Goal: Task Accomplishment & Management: Complete application form

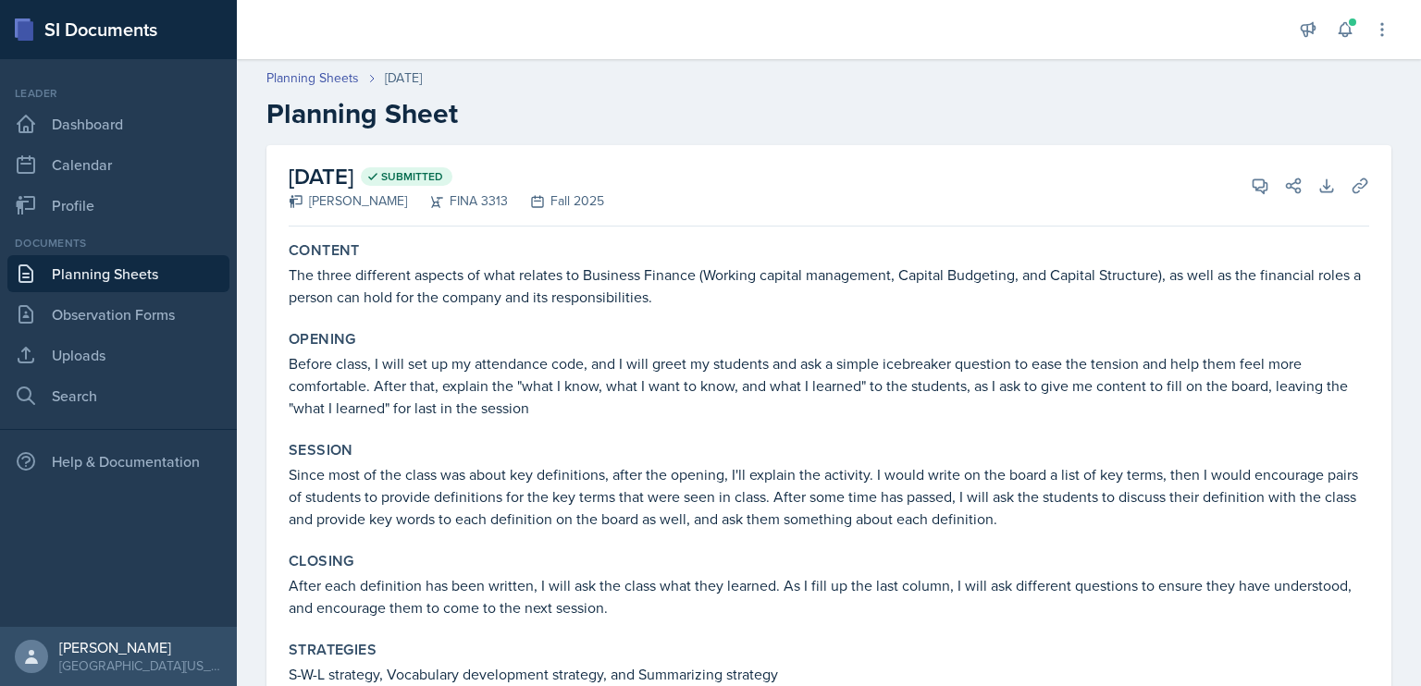
click at [100, 284] on link "Planning Sheets" at bounding box center [118, 273] width 222 height 37
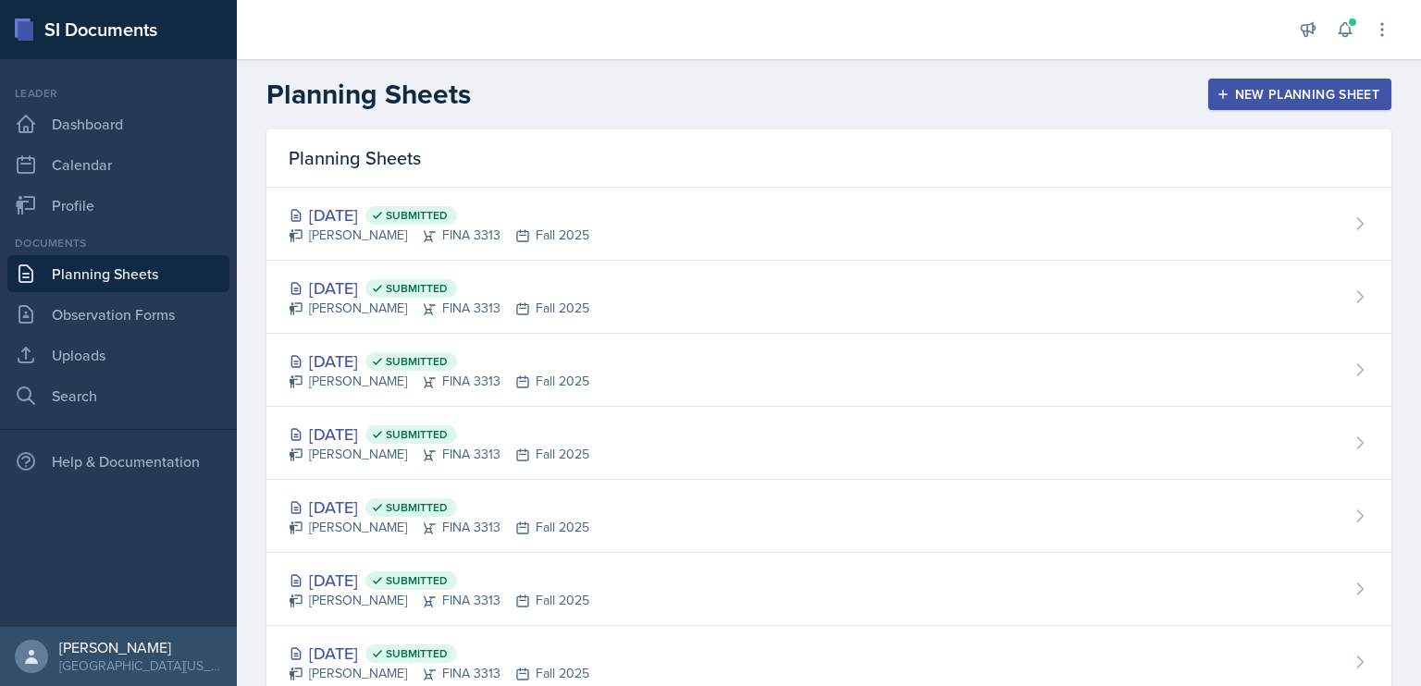
click at [1243, 98] on div "New Planning Sheet" at bounding box center [1299, 94] width 159 height 15
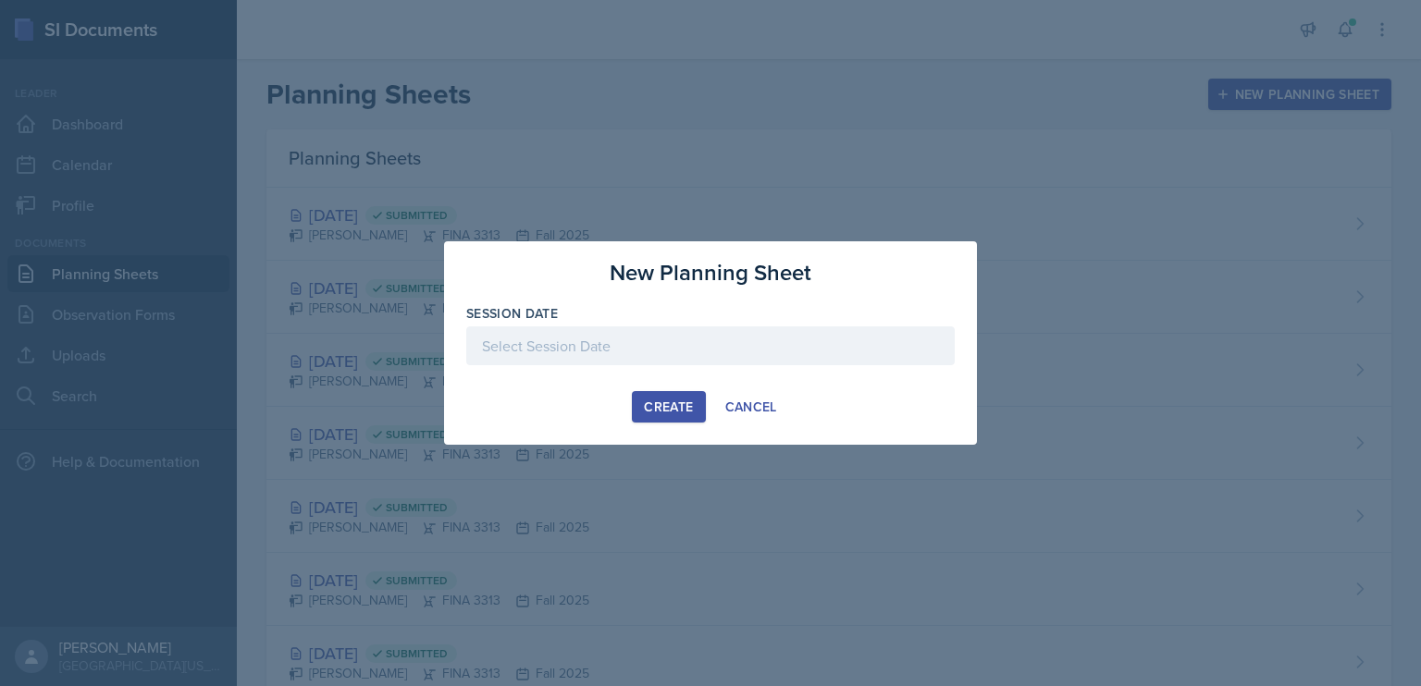
click at [770, 347] on div at bounding box center [710, 346] width 488 height 39
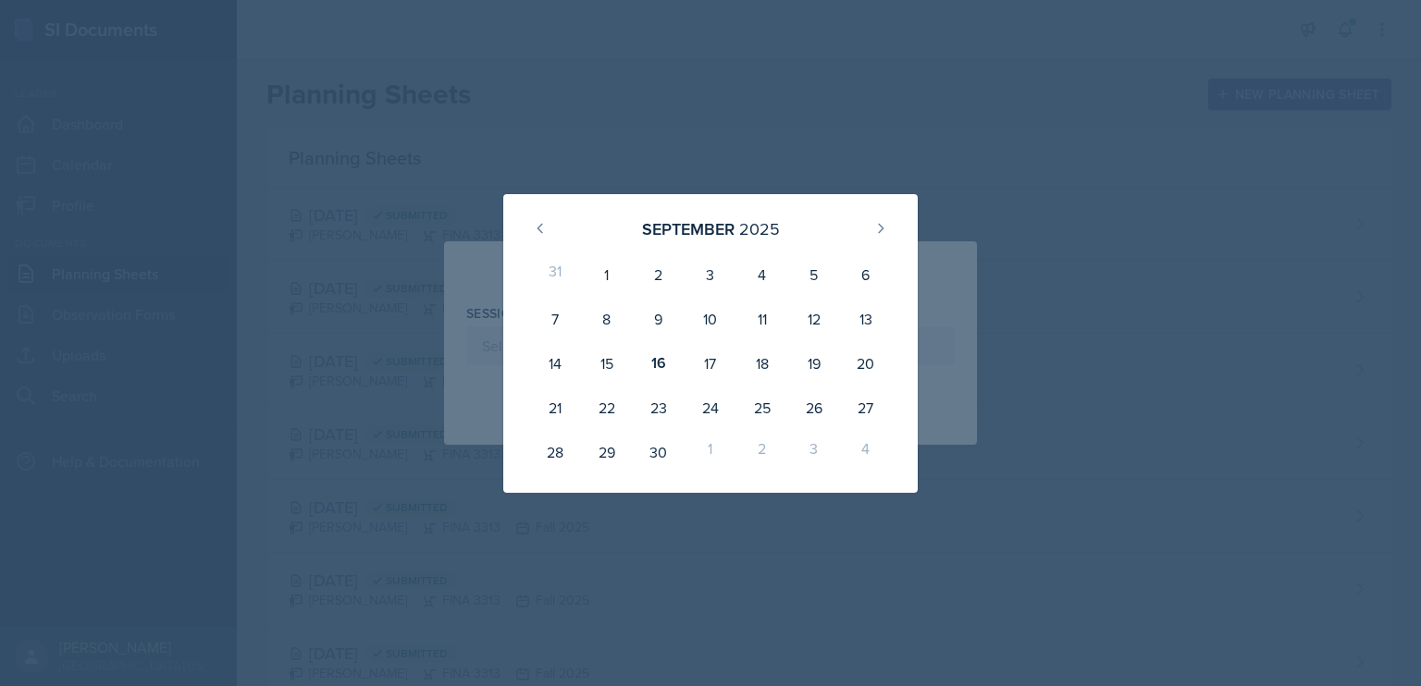
click at [707, 366] on div "17" at bounding box center [711, 363] width 52 height 44
type input "[DATE]"
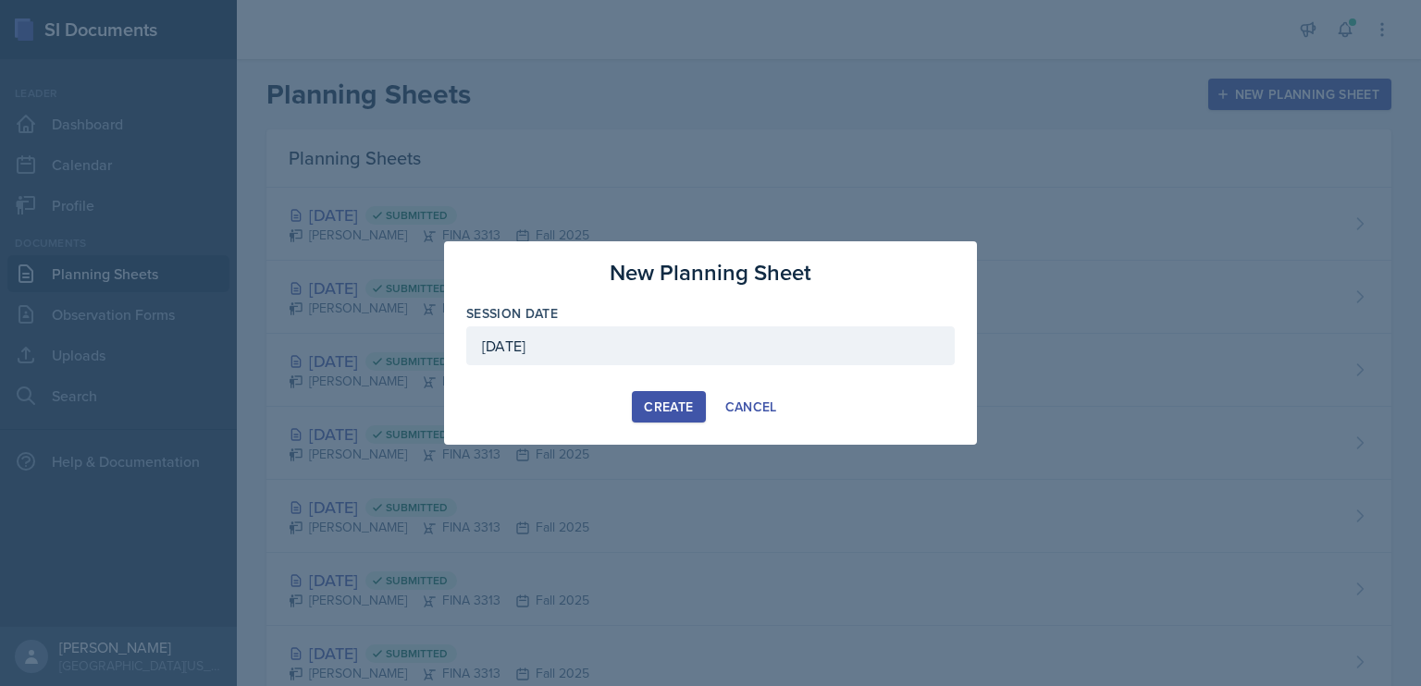
click at [664, 406] on div "Create" at bounding box center [668, 407] width 49 height 15
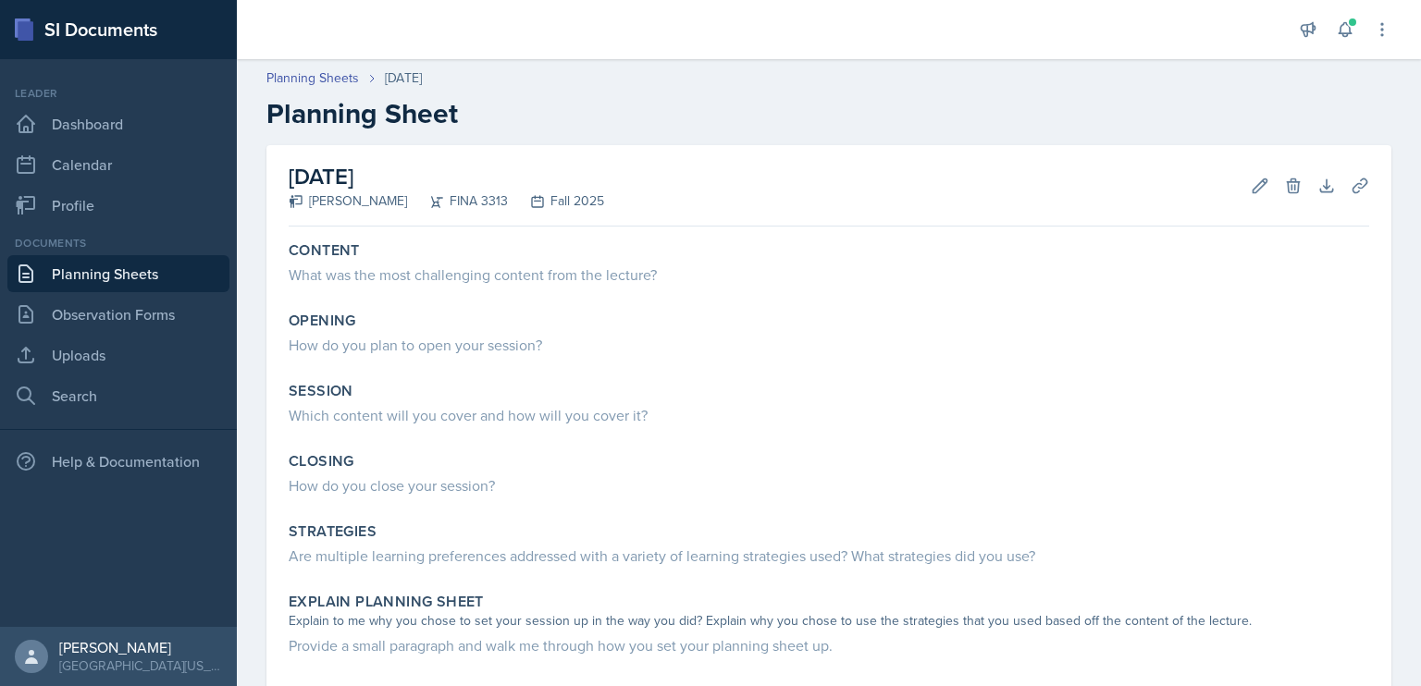
click at [369, 273] on div "What was the most challenging content from the lecture?" at bounding box center [829, 275] width 1081 height 22
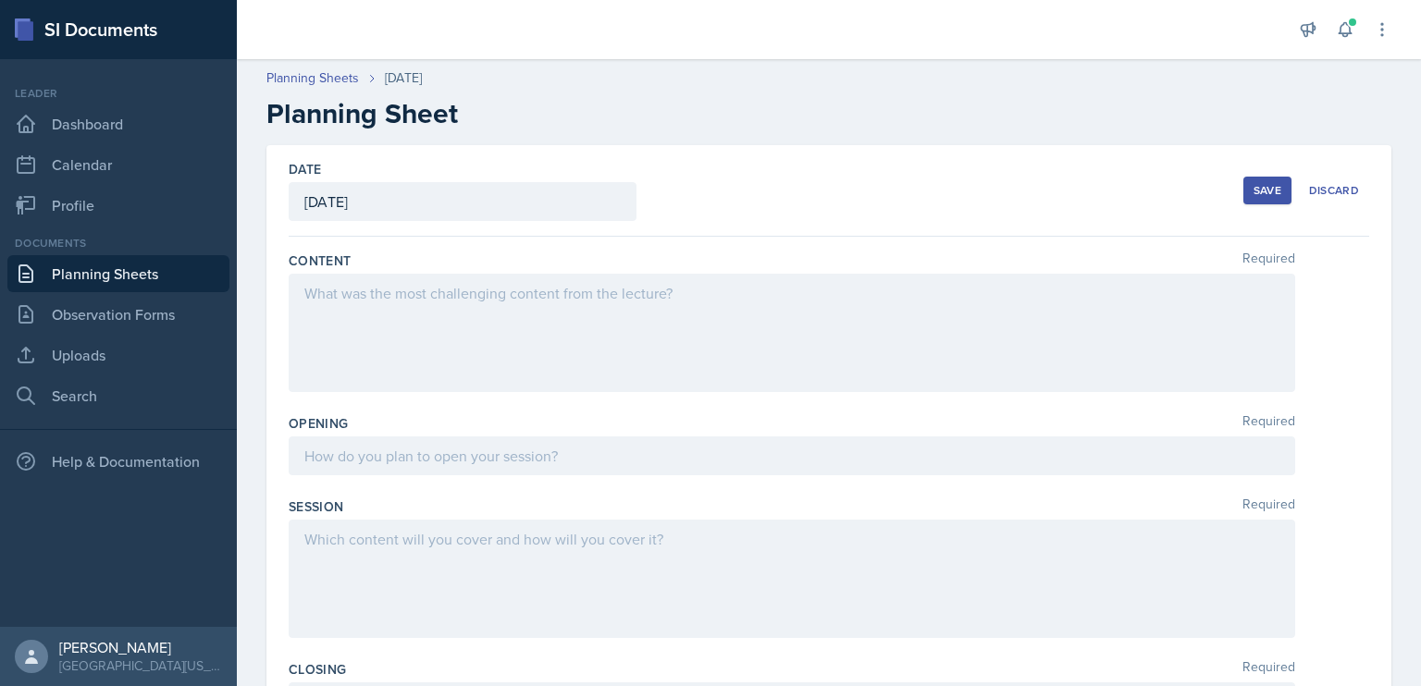
click at [155, 279] on link "Planning Sheets" at bounding box center [118, 273] width 222 height 37
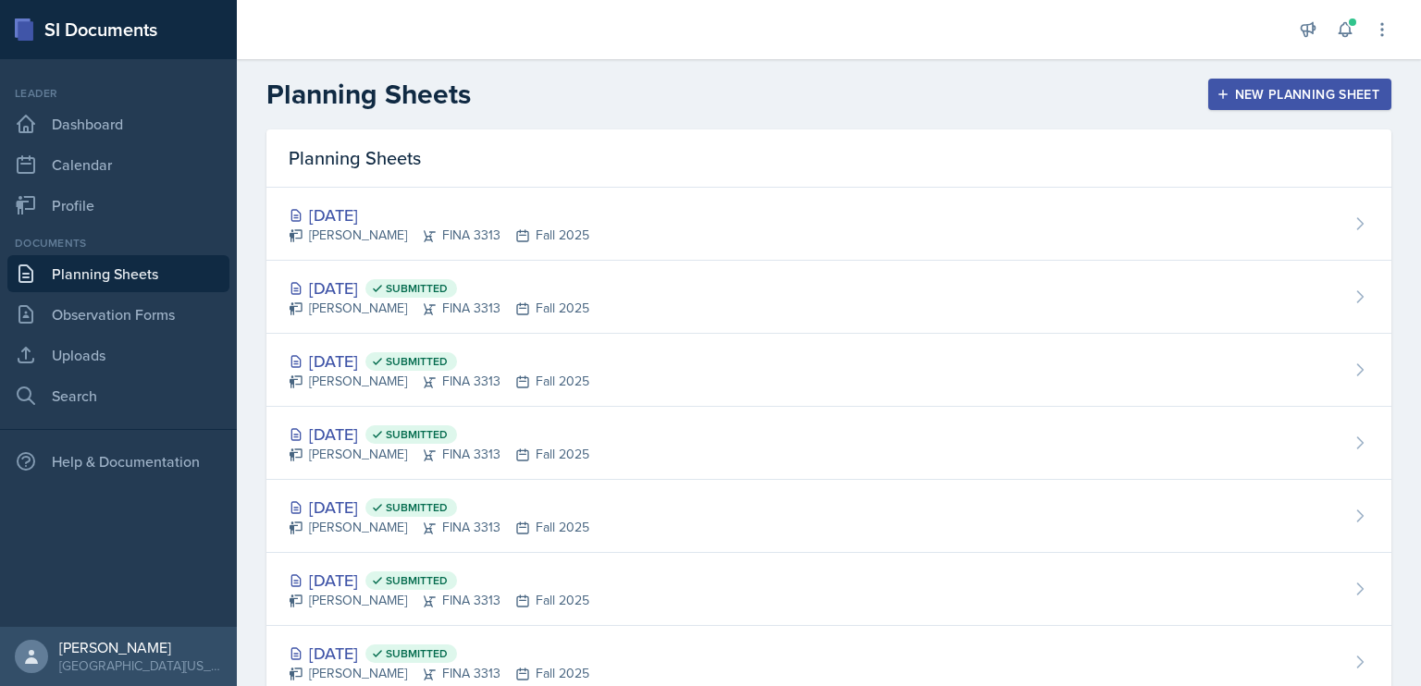
click at [634, 280] on div "[DATE] Submitted [PERSON_NAME] FINA 3313 Fall 2025" at bounding box center [828, 297] width 1125 height 73
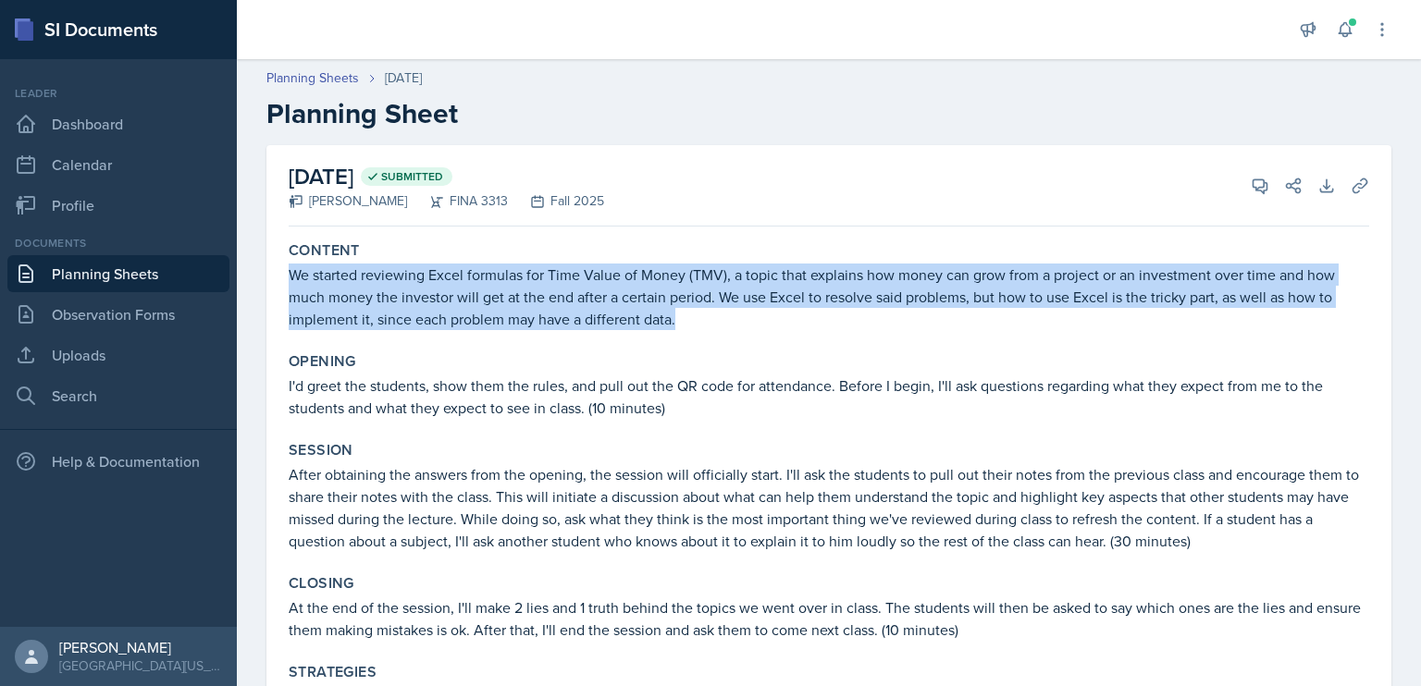
drag, startPoint x: 681, startPoint y: 321, endPoint x: 289, endPoint y: 276, distance: 394.9
click at [289, 276] on p "We started reviewing Excel formulas for Time Value of Money (TMV), a topic that…" at bounding box center [829, 297] width 1081 height 67
copy p "We started reviewing Excel formulas for Time Value of Money (TMV), a topic that…"
click at [144, 306] on link "Observation Forms" at bounding box center [118, 314] width 222 height 37
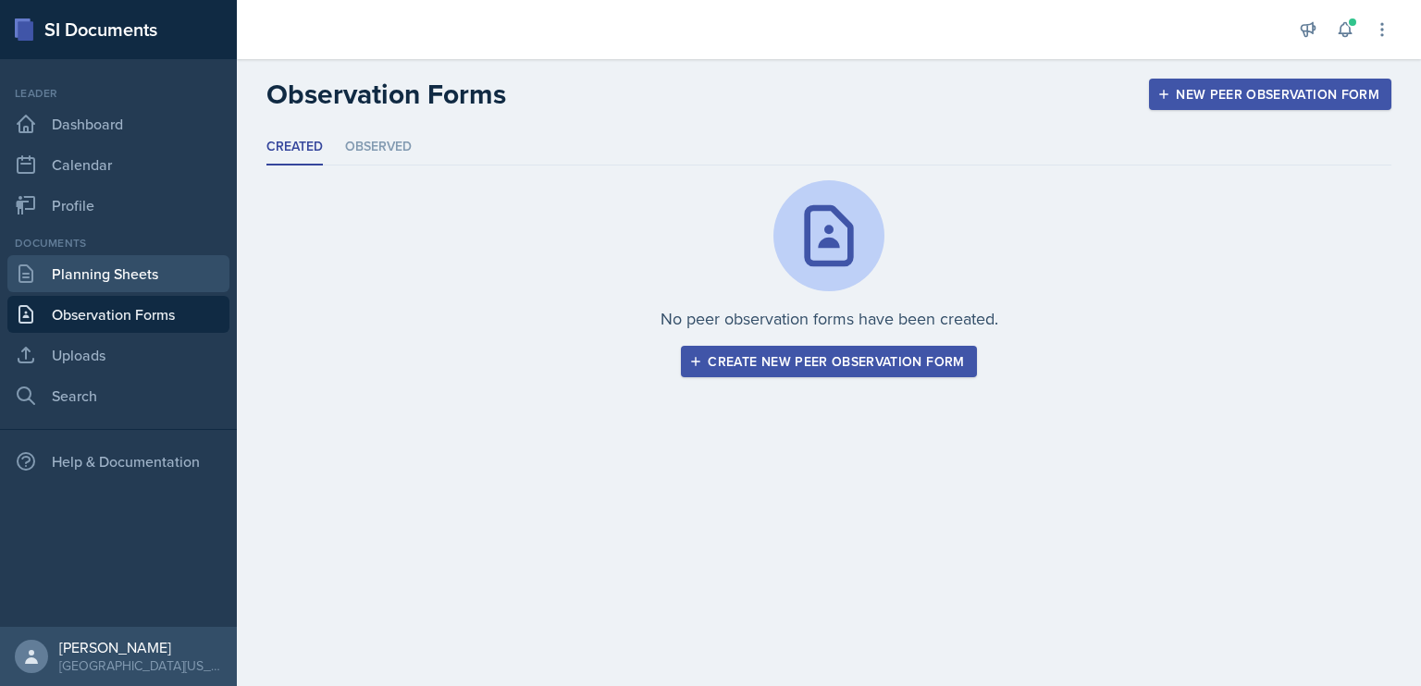
click at [154, 269] on link "Planning Sheets" at bounding box center [118, 273] width 222 height 37
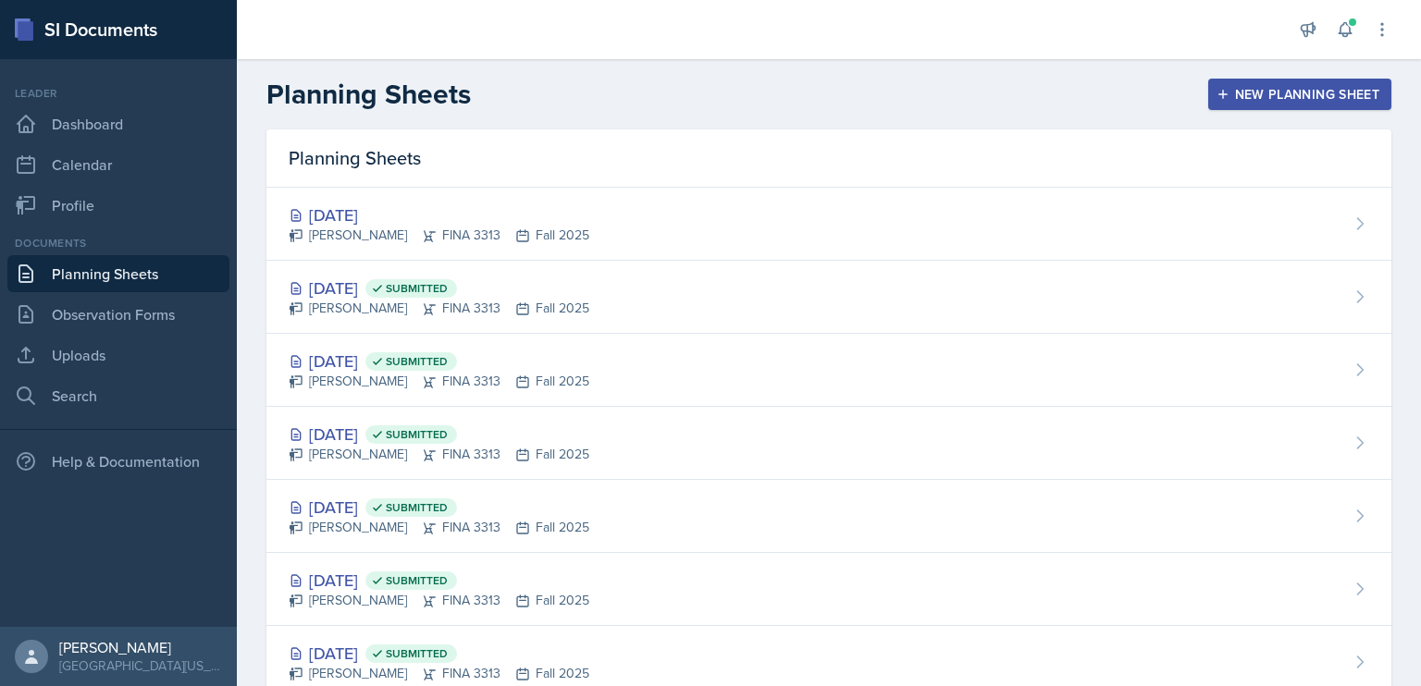
click at [154, 269] on link "Planning Sheets" at bounding box center [118, 273] width 222 height 37
click at [579, 215] on div "[DATE] [PERSON_NAME] FINA 3313 Fall 2025" at bounding box center [828, 224] width 1125 height 73
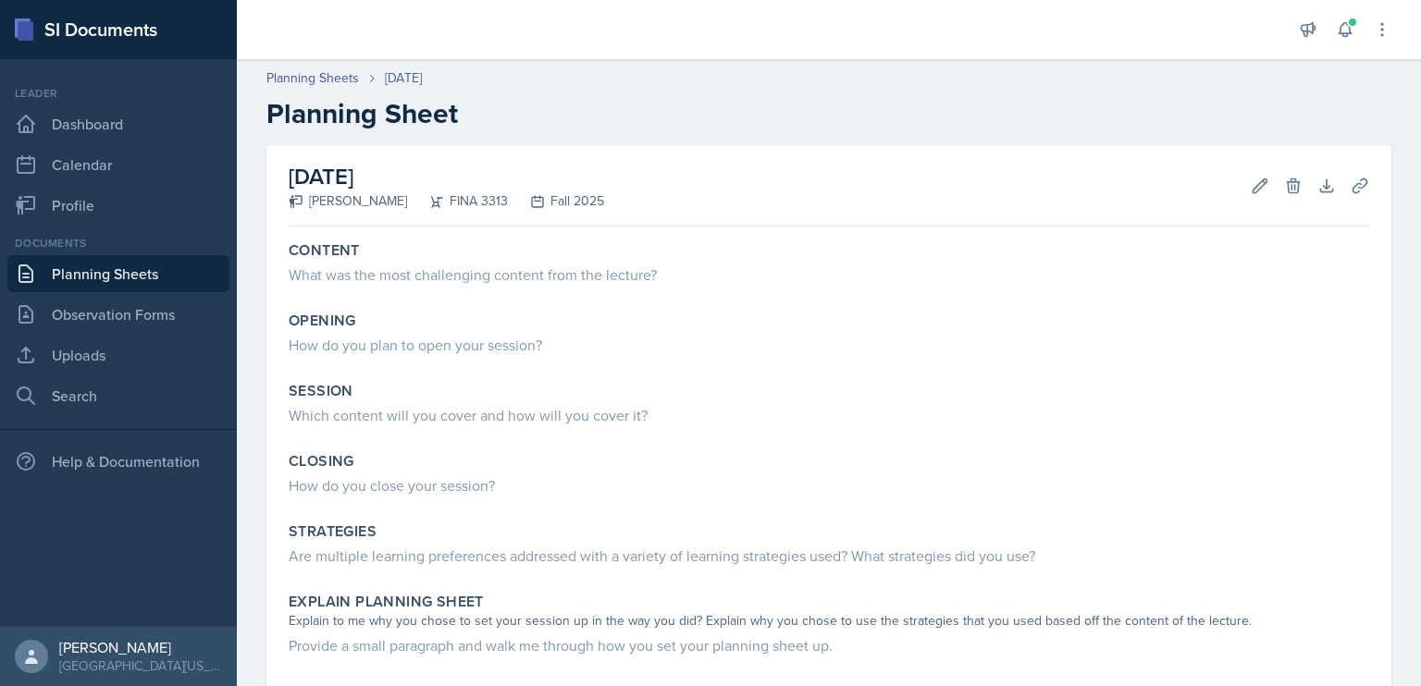
click at [541, 268] on div "What was the most challenging content from the lecture?" at bounding box center [829, 275] width 1081 height 22
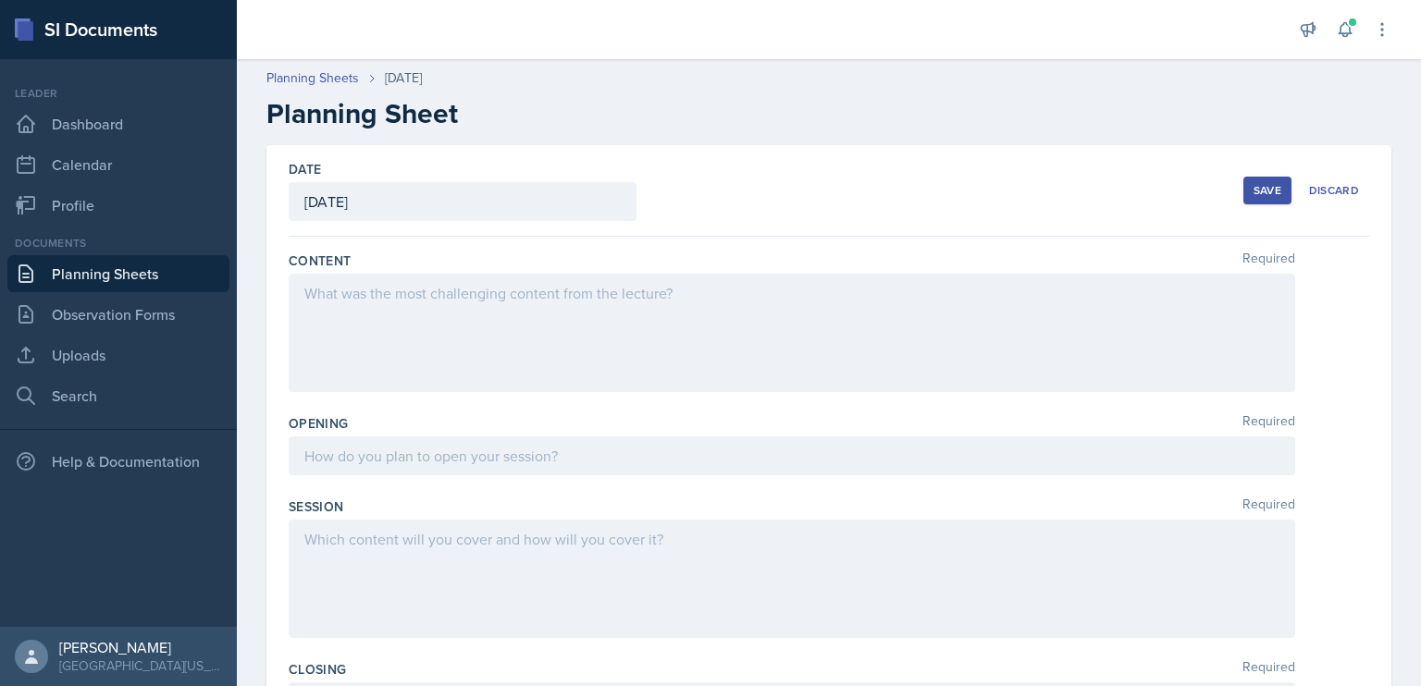
click at [541, 280] on div at bounding box center [792, 333] width 1007 height 118
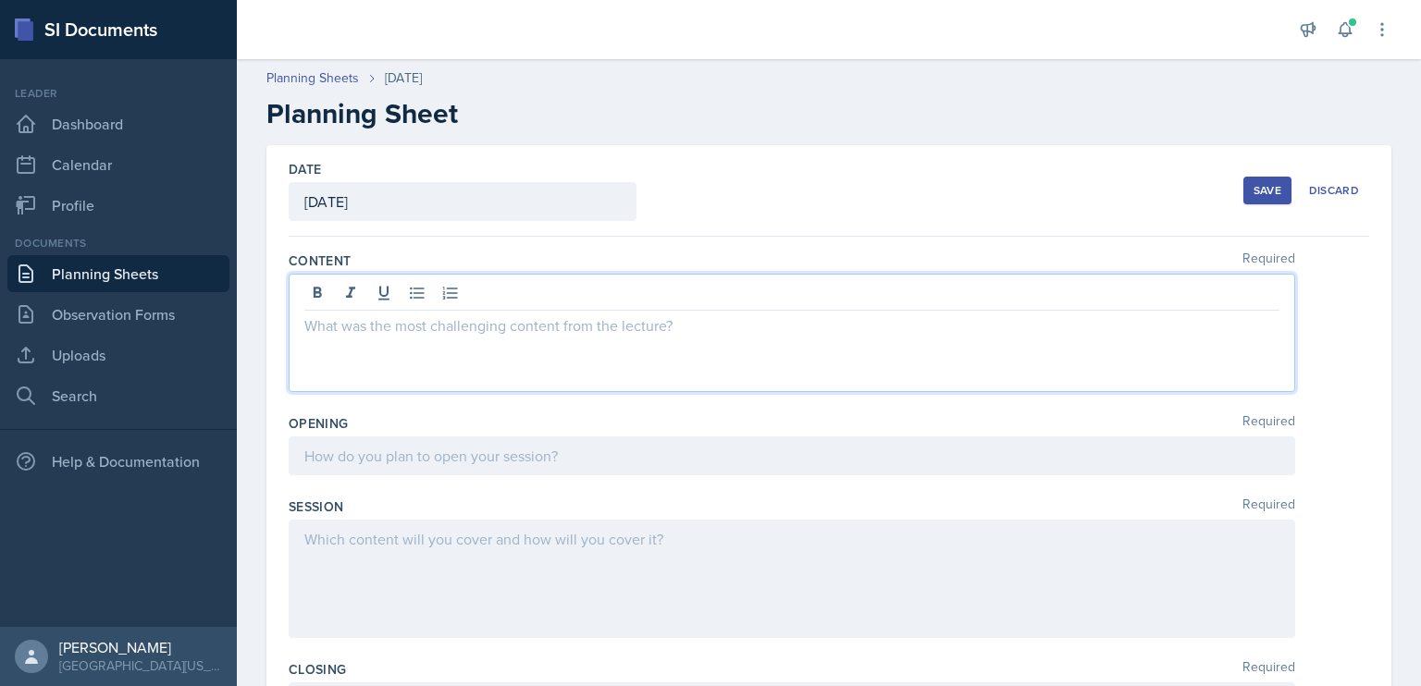
paste div
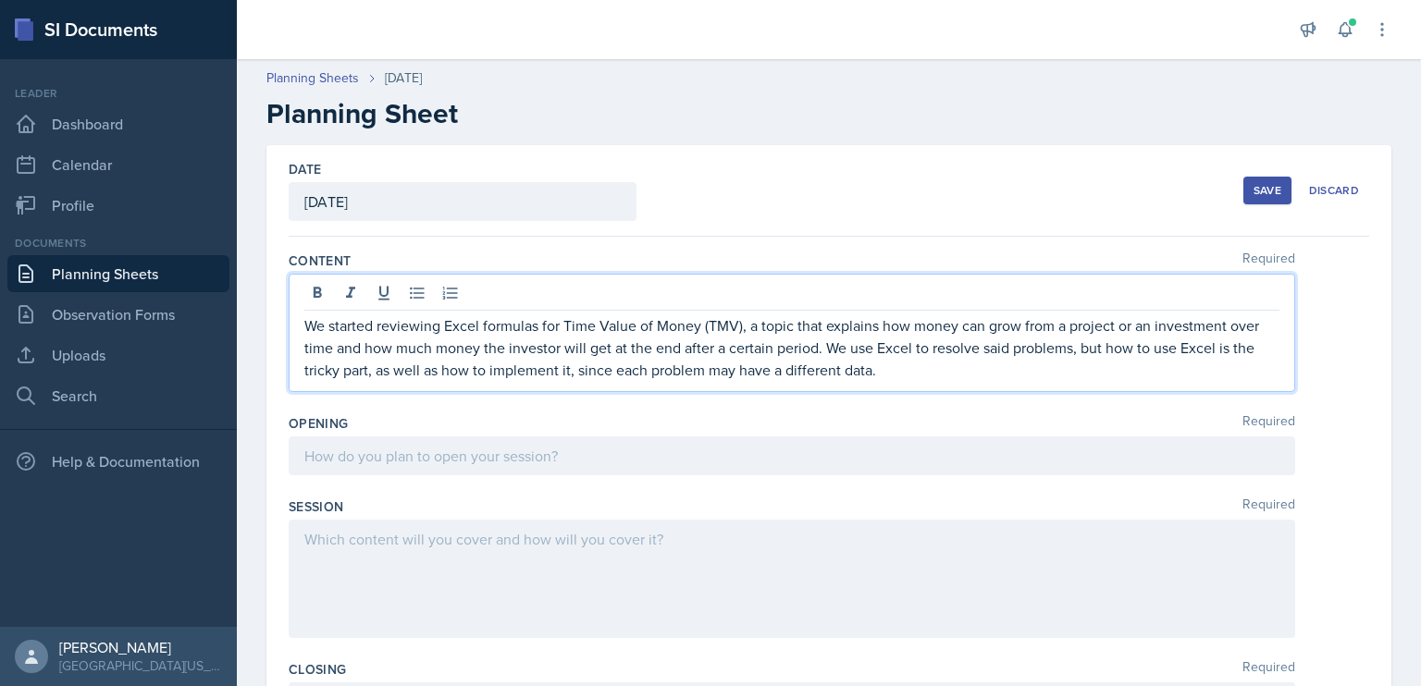
click at [370, 327] on p "We started reviewing Excel formulas for Time Value of Money (TMV), a topic that…" at bounding box center [791, 348] width 975 height 67
click at [870, 365] on p "We kept reviewing Excel formulas for Time Value of Money (TMV), a topic that ex…" at bounding box center [791, 348] width 975 height 67
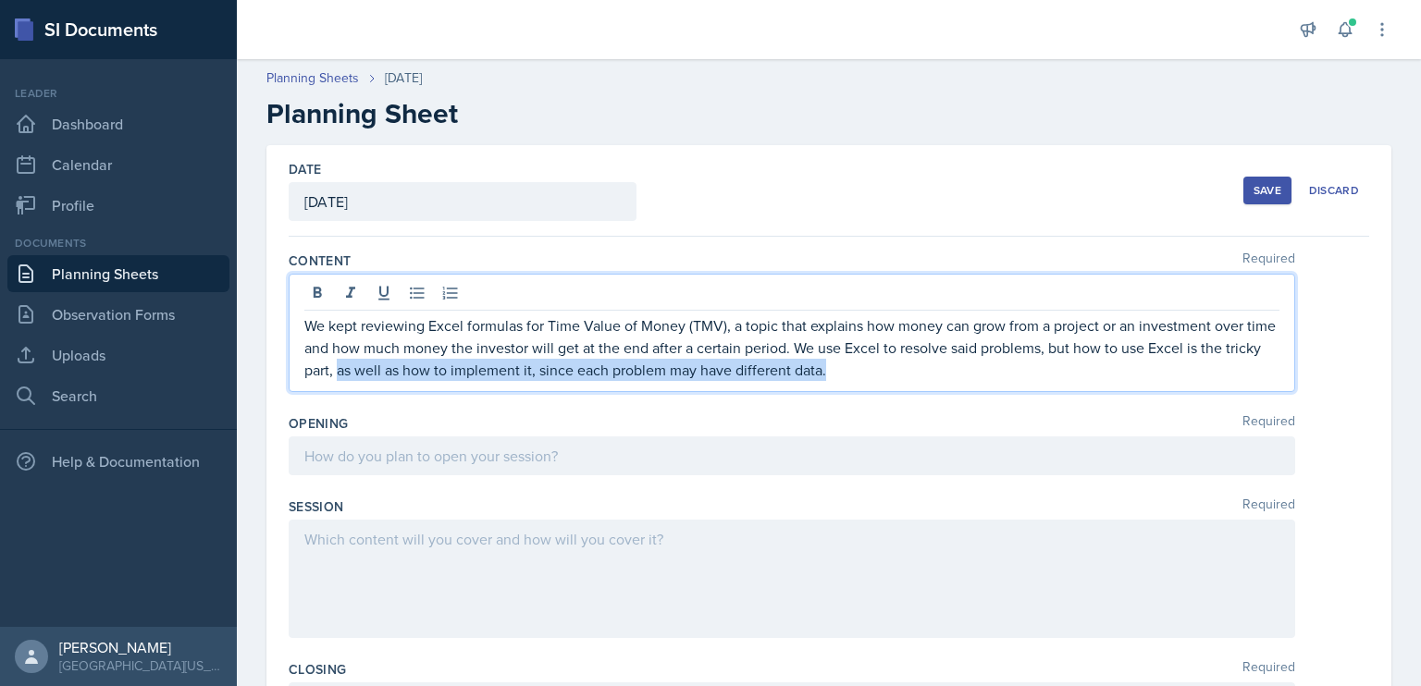
drag, startPoint x: 873, startPoint y: 375, endPoint x: 375, endPoint y: 391, distance: 498.9
click at [375, 391] on div "Content Required We kept reviewing Excel formulas for Time Value of Money (TMV)…" at bounding box center [829, 325] width 1081 height 163
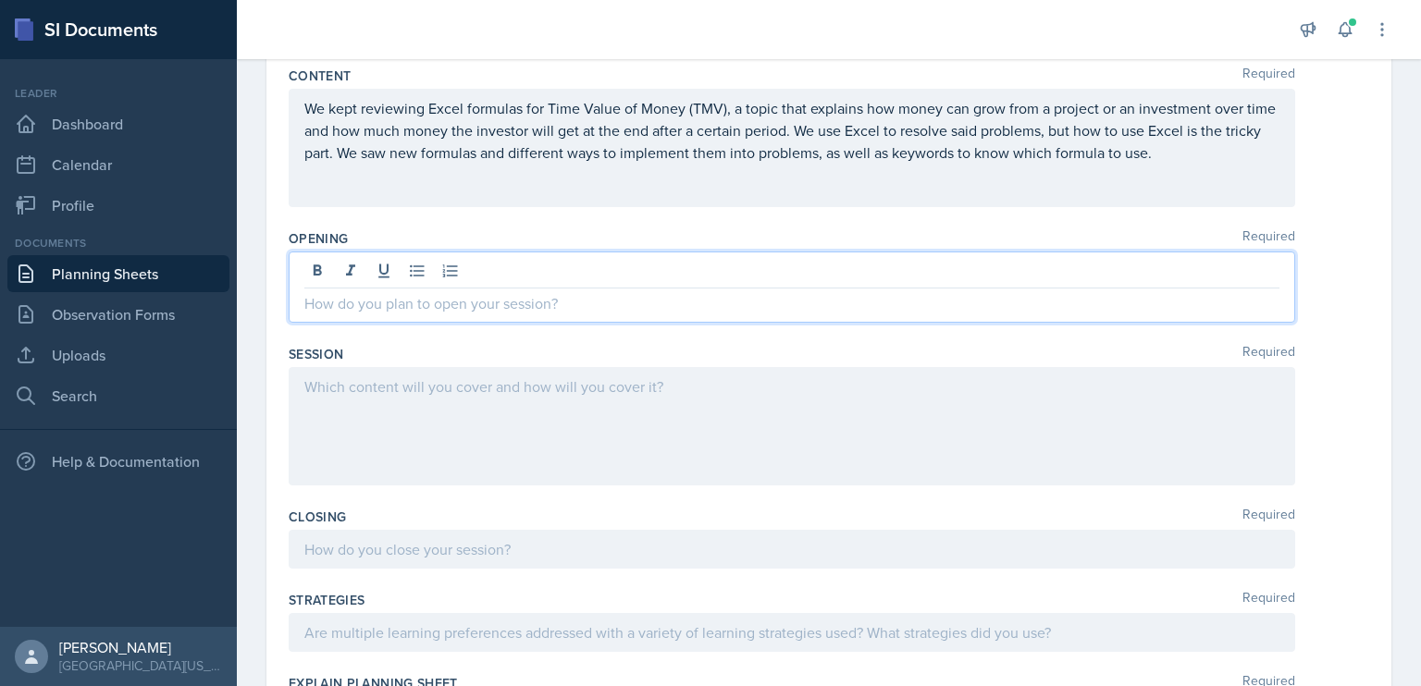
click at [502, 292] on p at bounding box center [791, 303] width 975 height 22
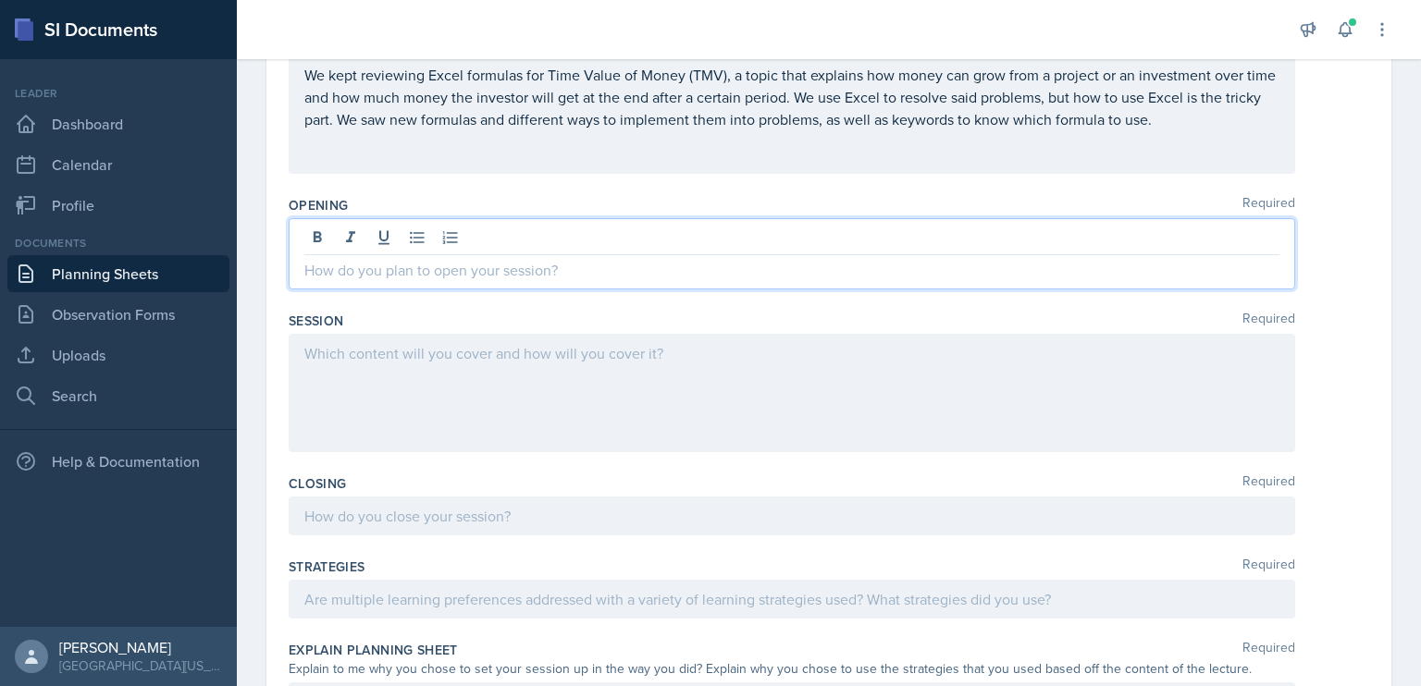
click at [137, 277] on link "Planning Sheets" at bounding box center [118, 273] width 222 height 37
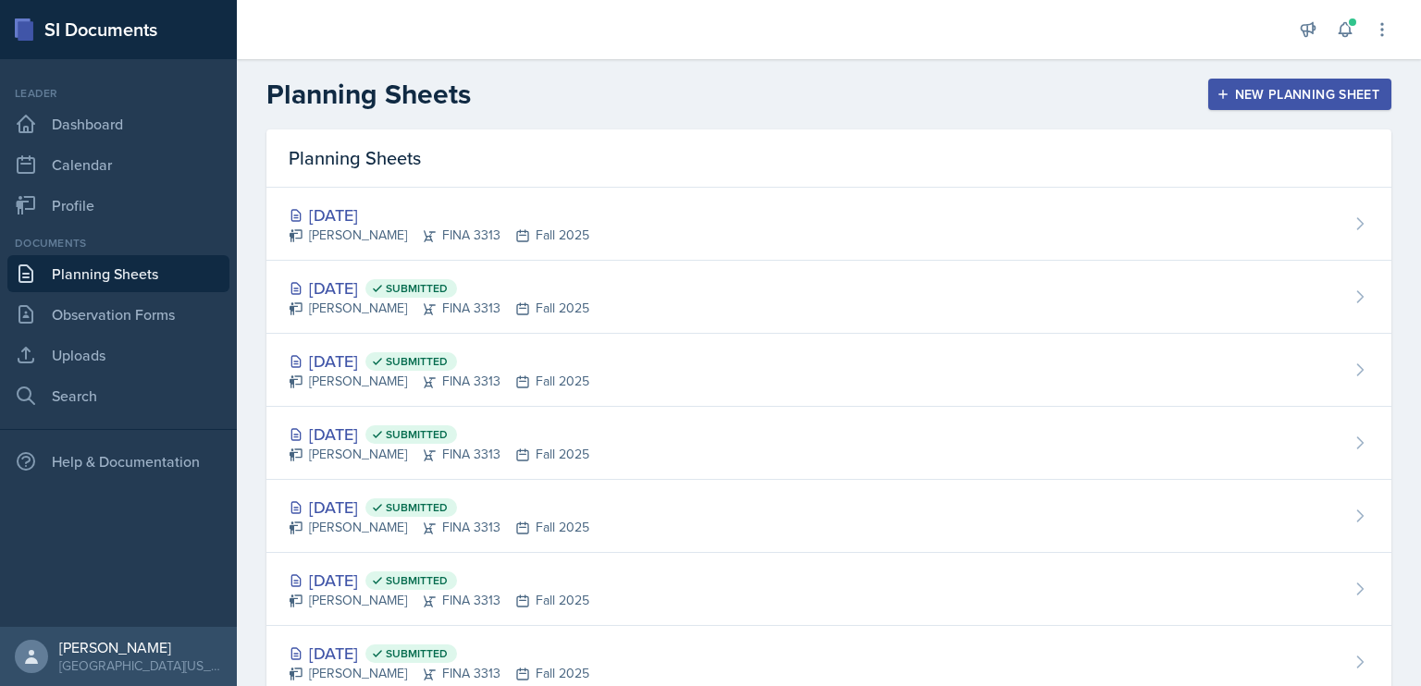
click at [644, 296] on div "[DATE] Submitted [PERSON_NAME] FINA 3313 Fall 2025" at bounding box center [828, 297] width 1125 height 73
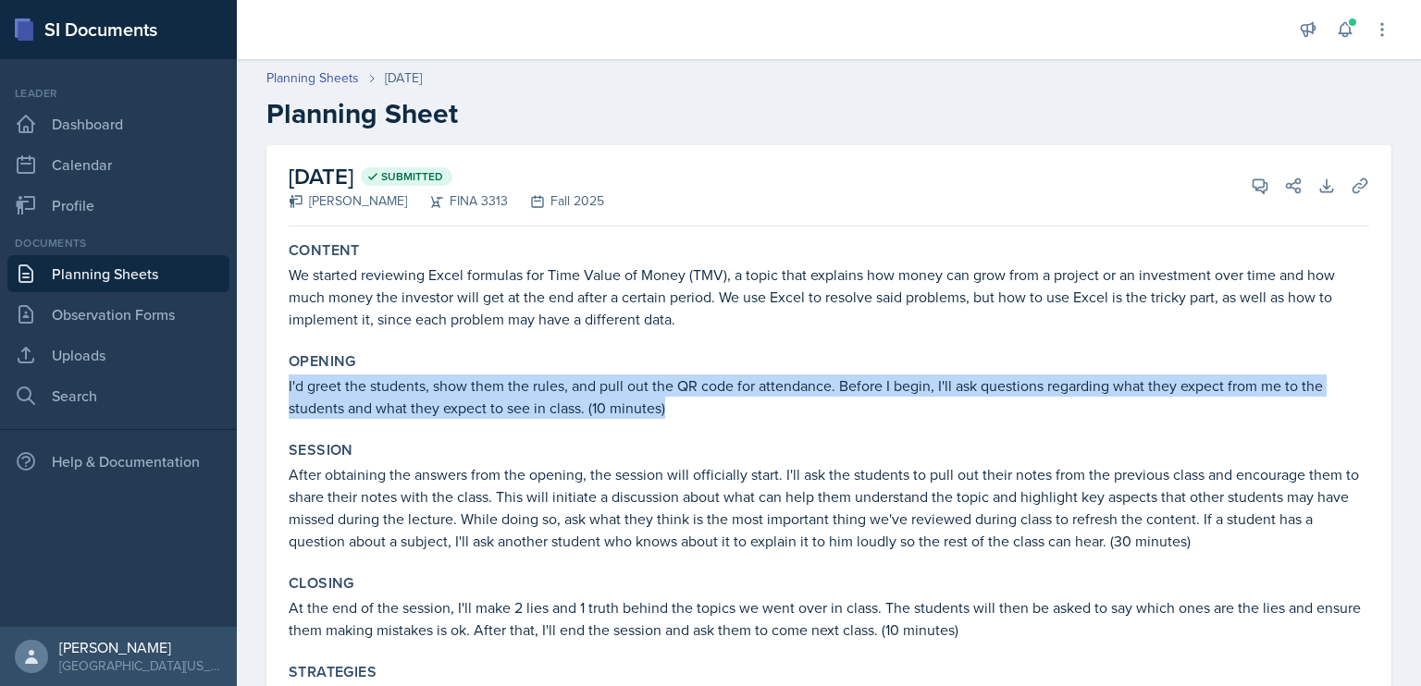
drag, startPoint x: 679, startPoint y: 402, endPoint x: 277, endPoint y: 386, distance: 402.8
click at [277, 386] on div "[DATE] Submitted [PERSON_NAME] FINA 3313 Fall 2025 View Comments Comments Send …" at bounding box center [828, 661] width 1125 height 1033
copy p "I'd greet the students, show them the rules, and pull out the QR code for atten…"
click at [113, 305] on link "Observation Forms" at bounding box center [118, 314] width 222 height 37
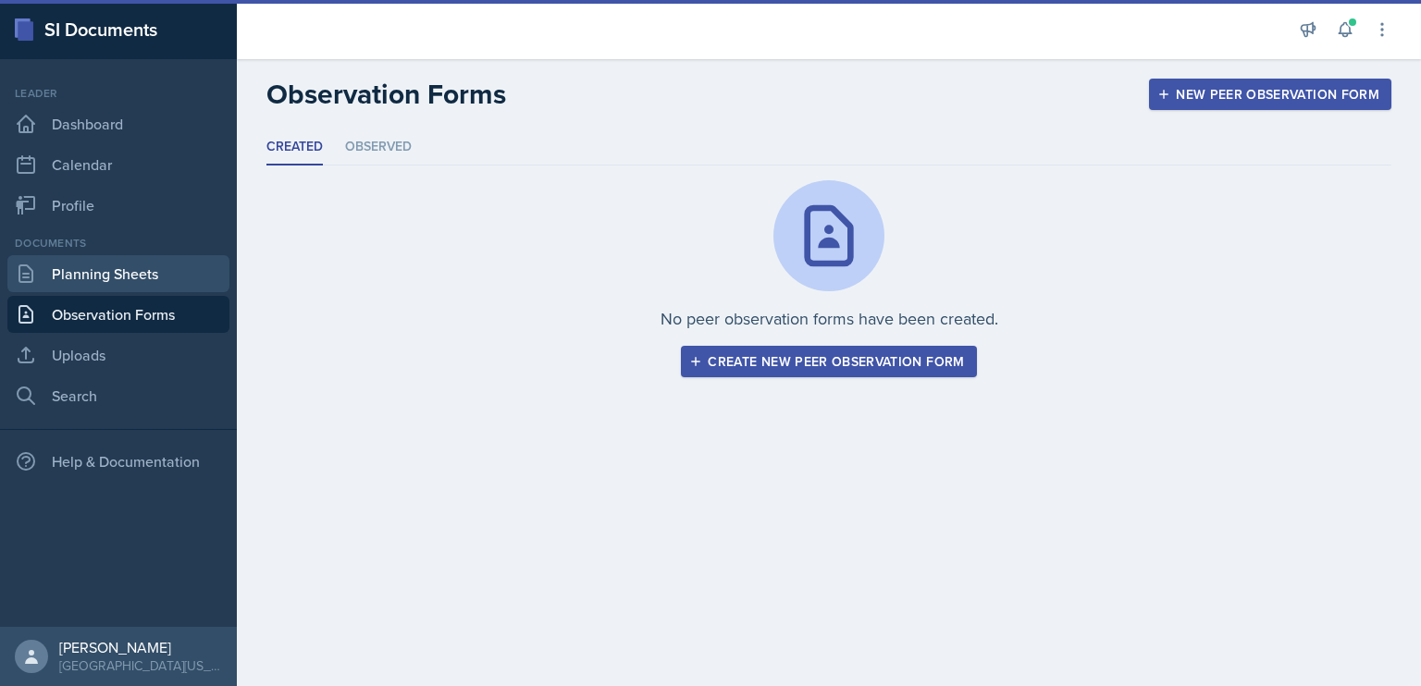
click at [180, 279] on link "Planning Sheets" at bounding box center [118, 273] width 222 height 37
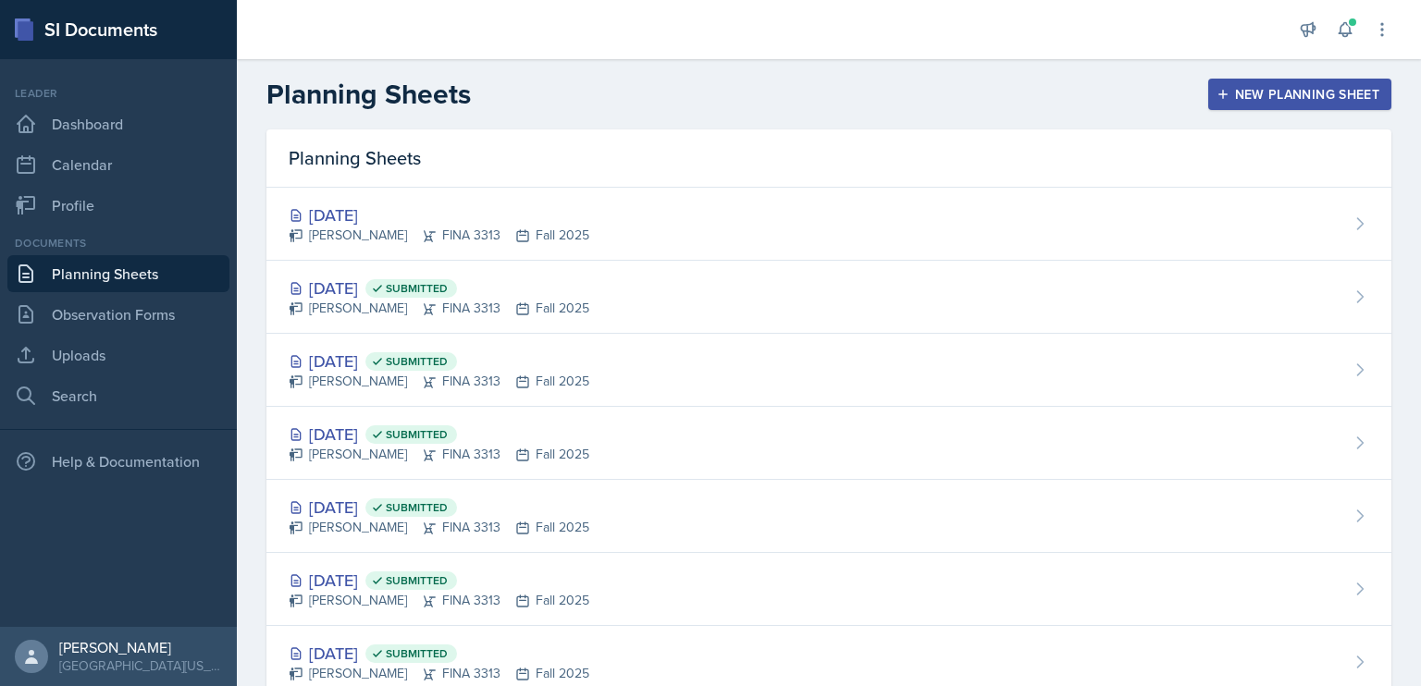
click at [673, 202] on div "[DATE] [PERSON_NAME] FINA 3313 Fall 2025" at bounding box center [828, 224] width 1125 height 73
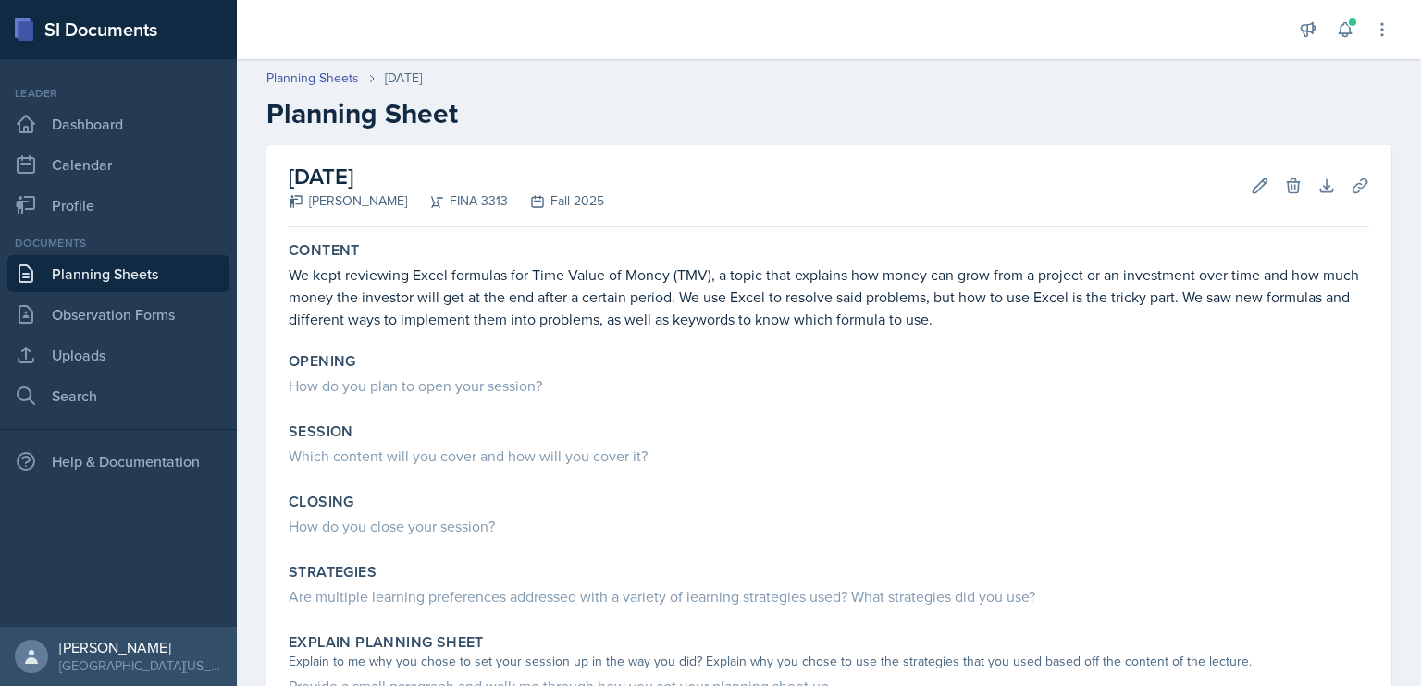
click at [546, 377] on div "How do you plan to open your session?" at bounding box center [829, 386] width 1081 height 22
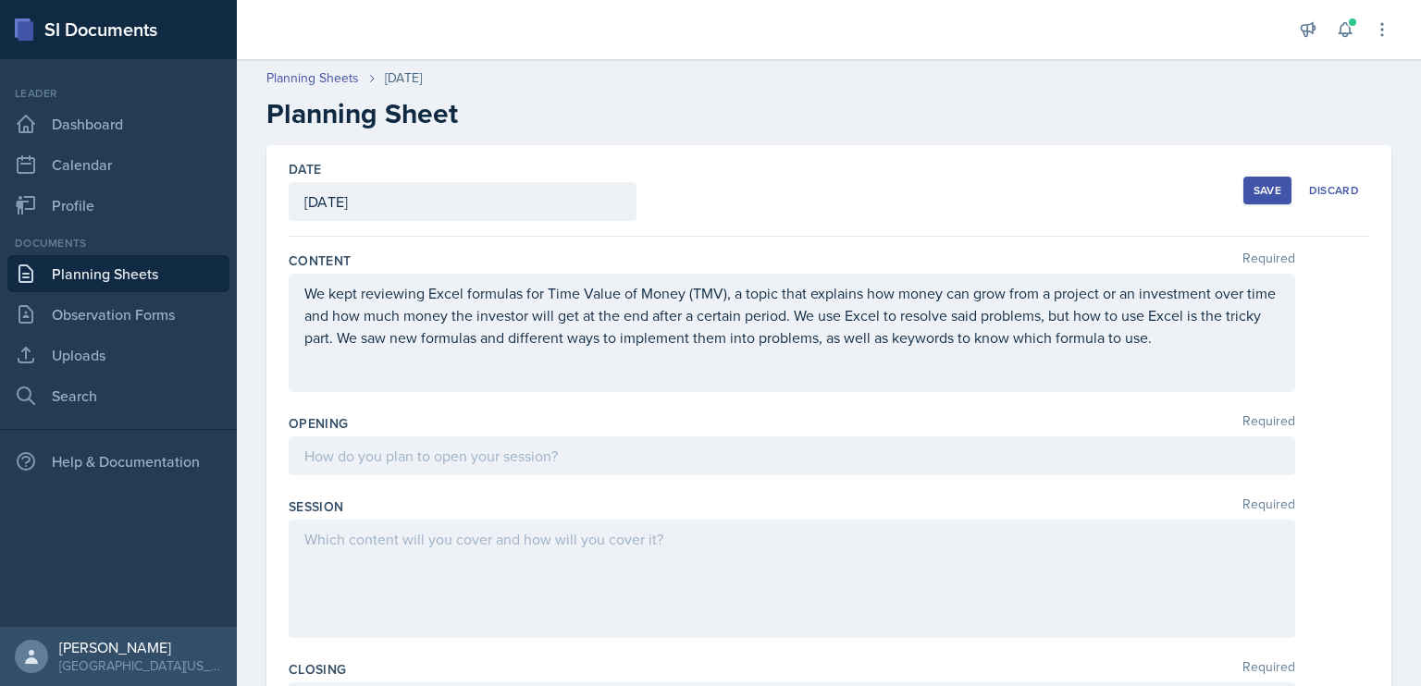
click at [549, 444] on div at bounding box center [792, 456] width 1007 height 39
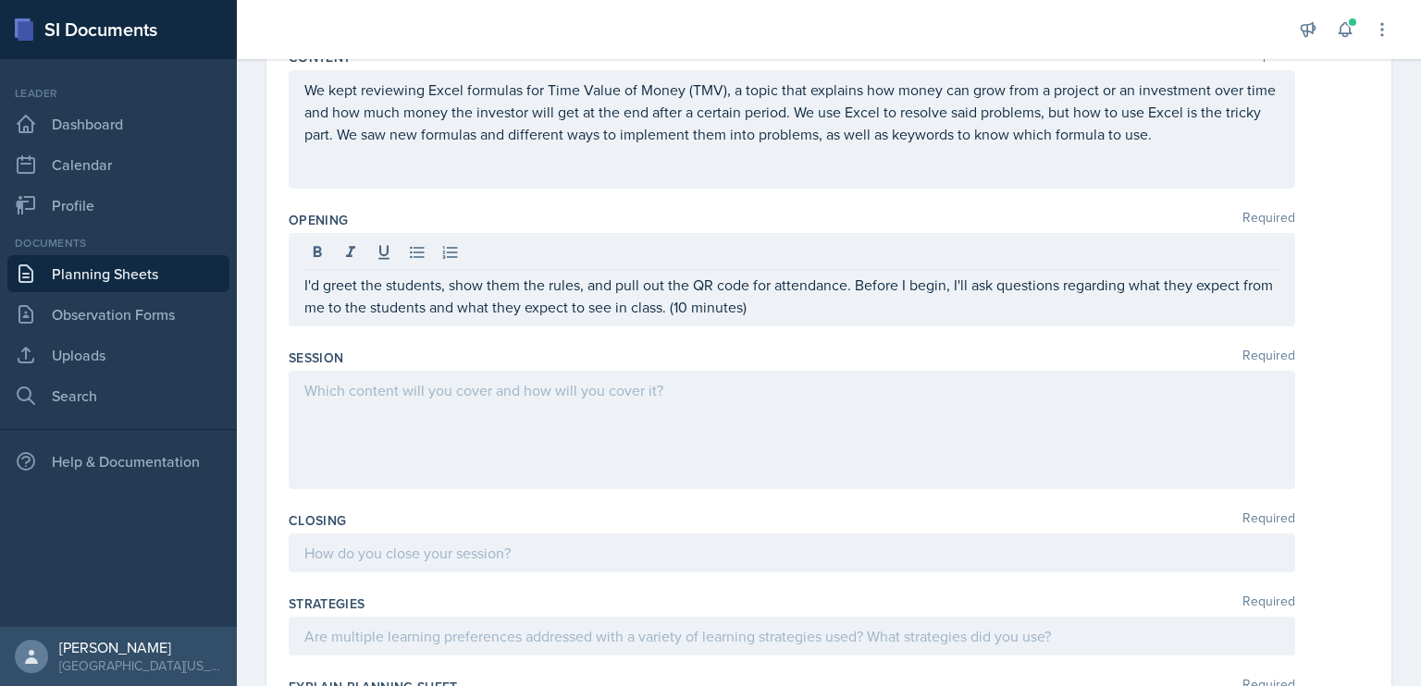
click at [511, 407] on div at bounding box center [792, 430] width 1007 height 118
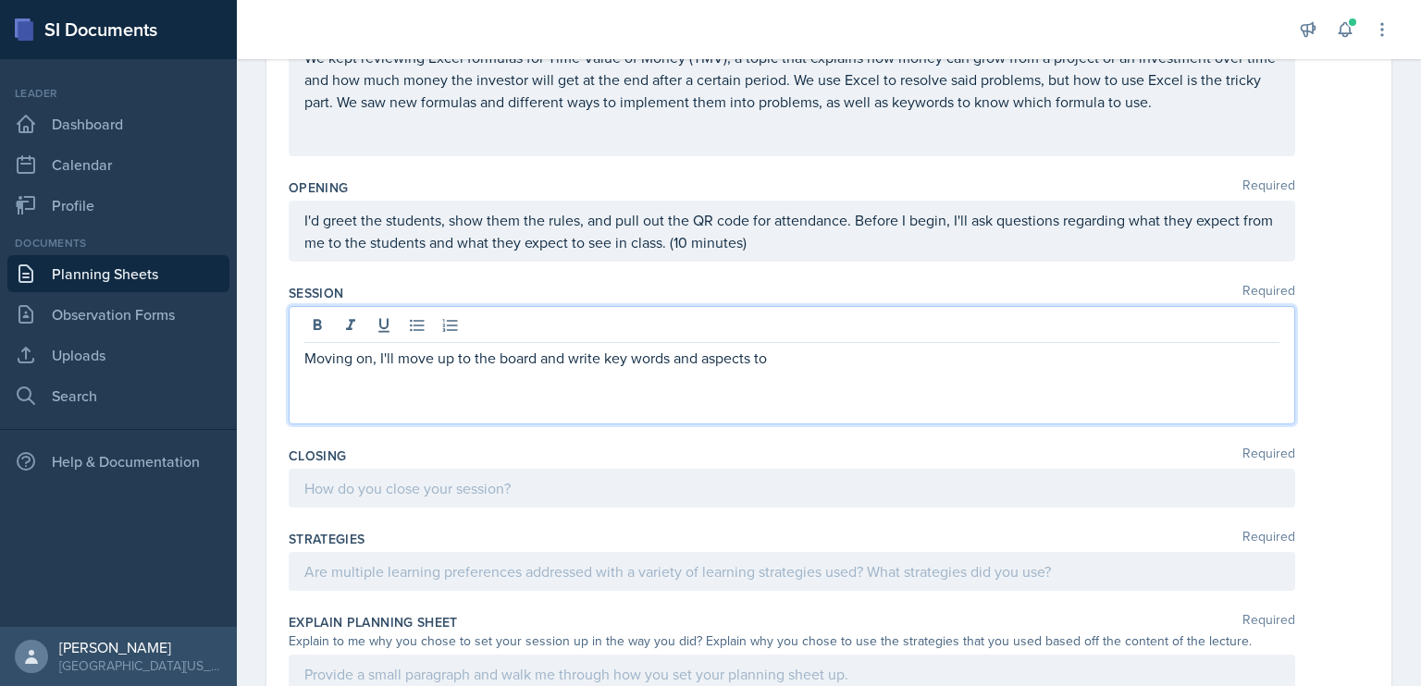
click at [673, 397] on div "Moving on, I'll move up to the board and write key words and aspects to" at bounding box center [792, 365] width 1007 height 118
click at [801, 347] on p "Moving on, I'll move up to the board and write keywords and aspects to" at bounding box center [791, 358] width 975 height 22
click at [979, 352] on p "Moving on, I'll move up to the board and write keywords and aspects that we saw…" at bounding box center [791, 358] width 975 height 22
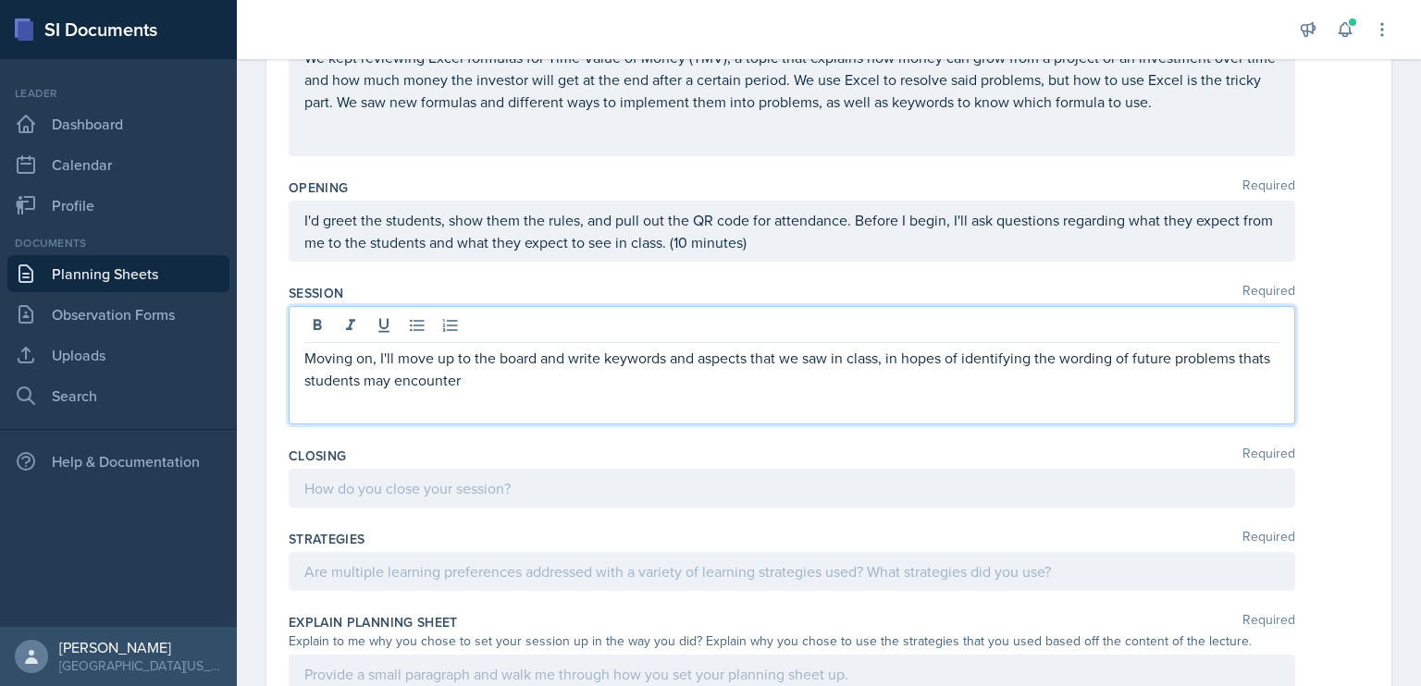
click at [334, 377] on p "Moving on, I'll move up to the board and write keywords and aspects that we saw…" at bounding box center [791, 369] width 975 height 44
click at [503, 377] on p "Moving on, I'll move up to the board and write keywords and aspects that we saw…" at bounding box center [791, 369] width 975 height 44
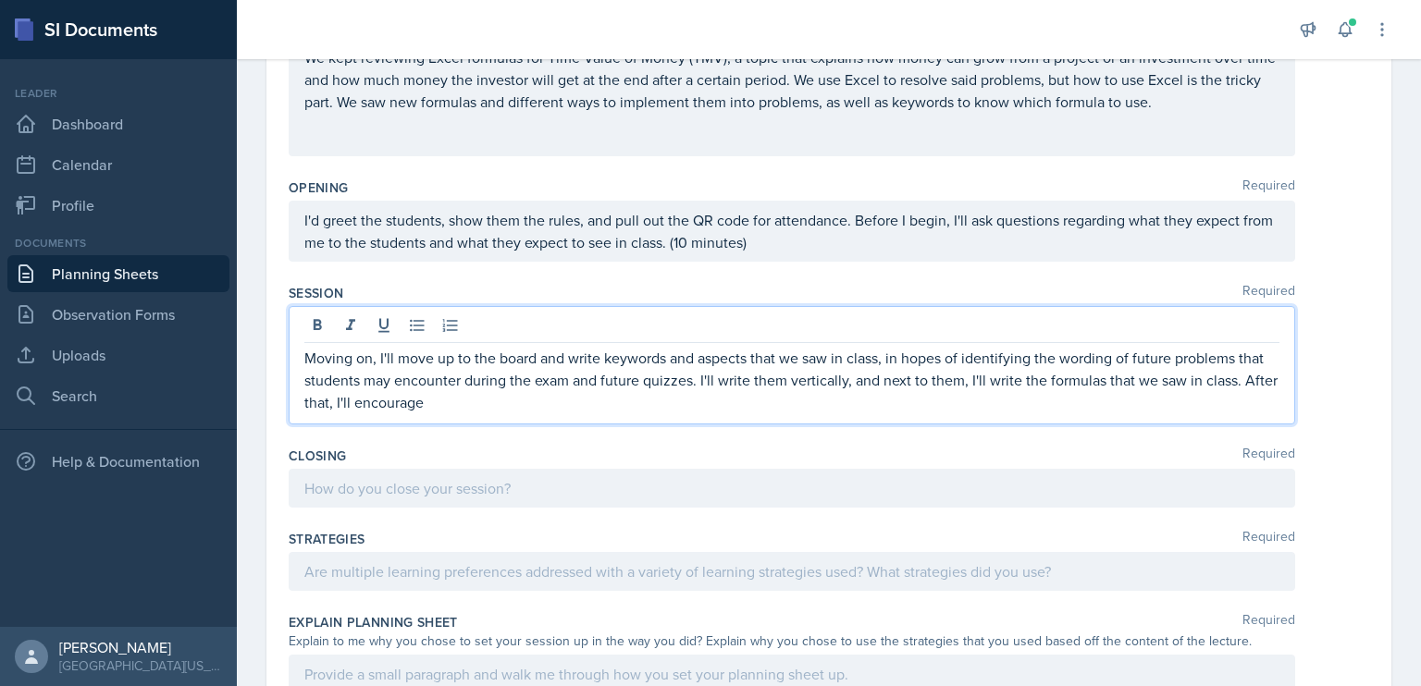
click at [785, 406] on p "Moving on, I'll move up to the board and write keywords and aspects that we saw…" at bounding box center [791, 380] width 975 height 67
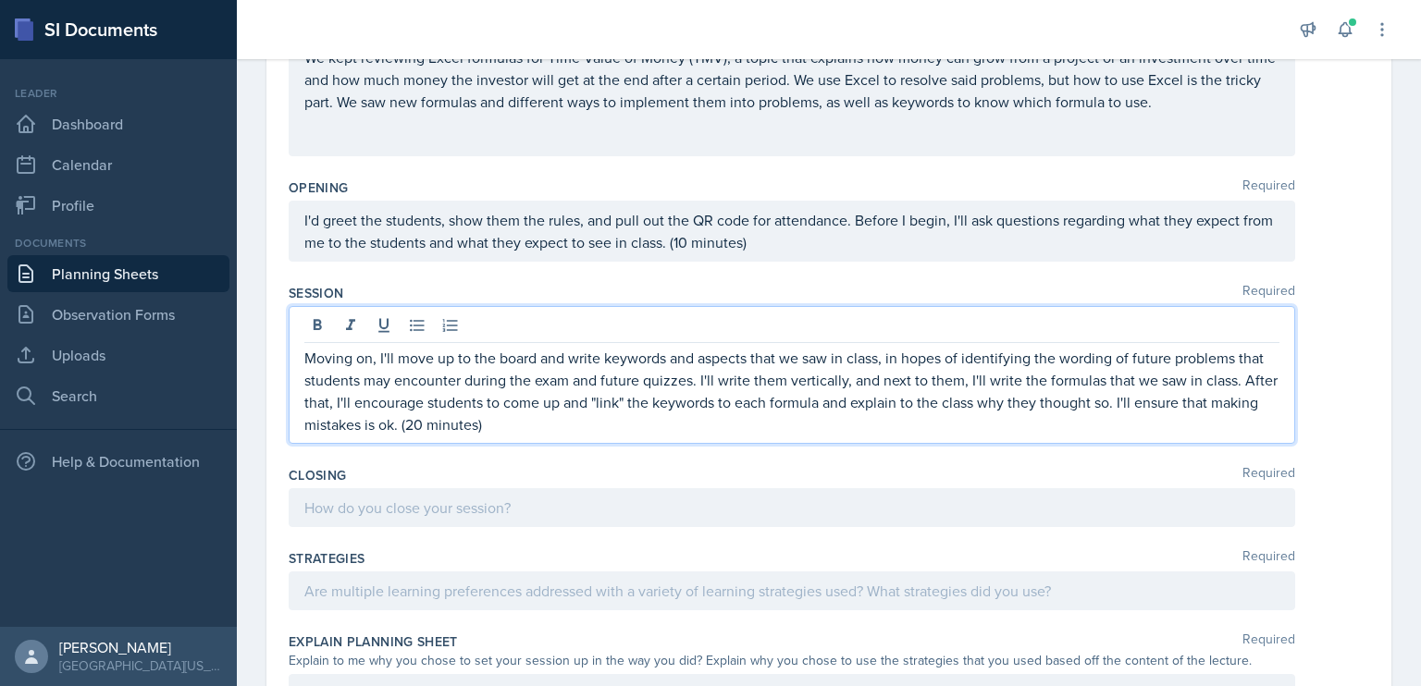
click at [459, 513] on div at bounding box center [792, 507] width 1007 height 39
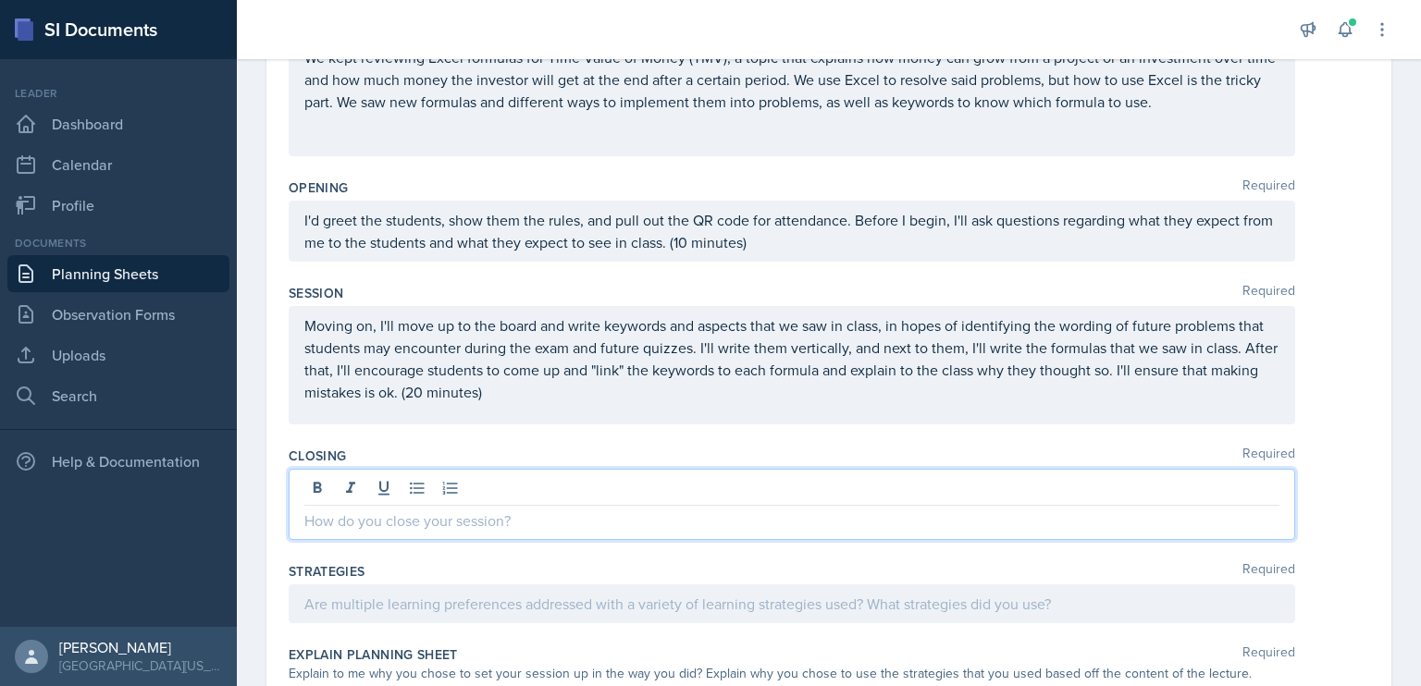
scroll to position [217, 0]
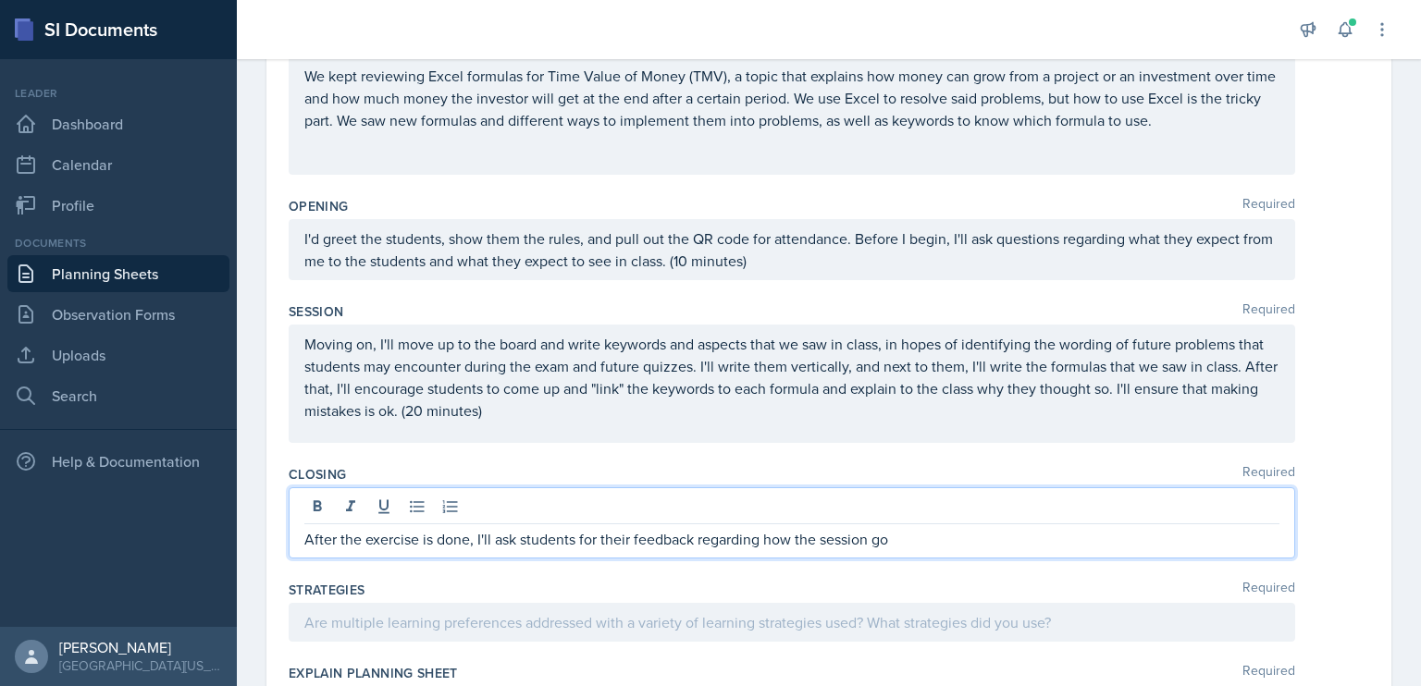
click at [723, 260] on p "I'd greet the students, show them the rules, and pull out the QR code for atten…" at bounding box center [791, 250] width 975 height 44
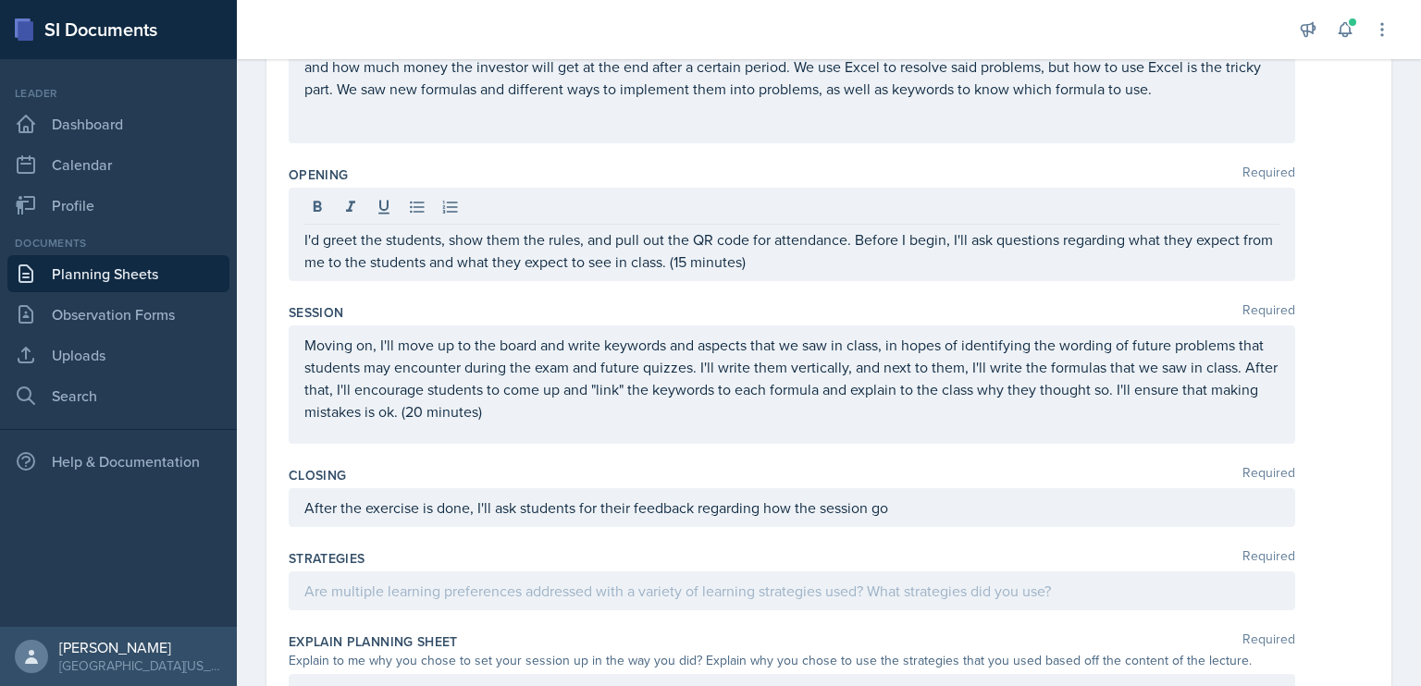
click at [923, 517] on div "After the exercise is done, I'll ask students for their feedback regarding how …" at bounding box center [792, 507] width 1007 height 39
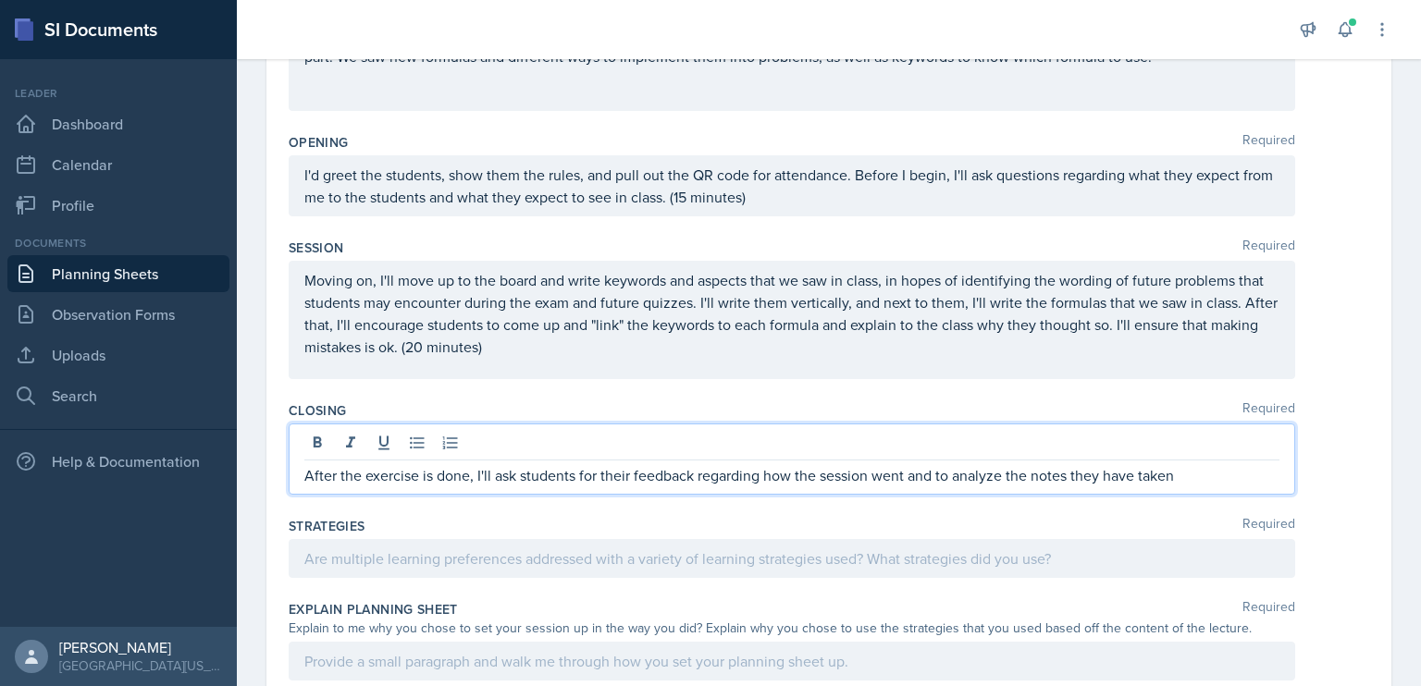
click at [935, 475] on p "After the exercise is done, I'll ask students for their feedback regarding how …" at bounding box center [791, 475] width 975 height 22
click at [1157, 480] on p "After the exercise is done, I'll ask students for their feedback regarding how …" at bounding box center [791, 475] width 975 height 22
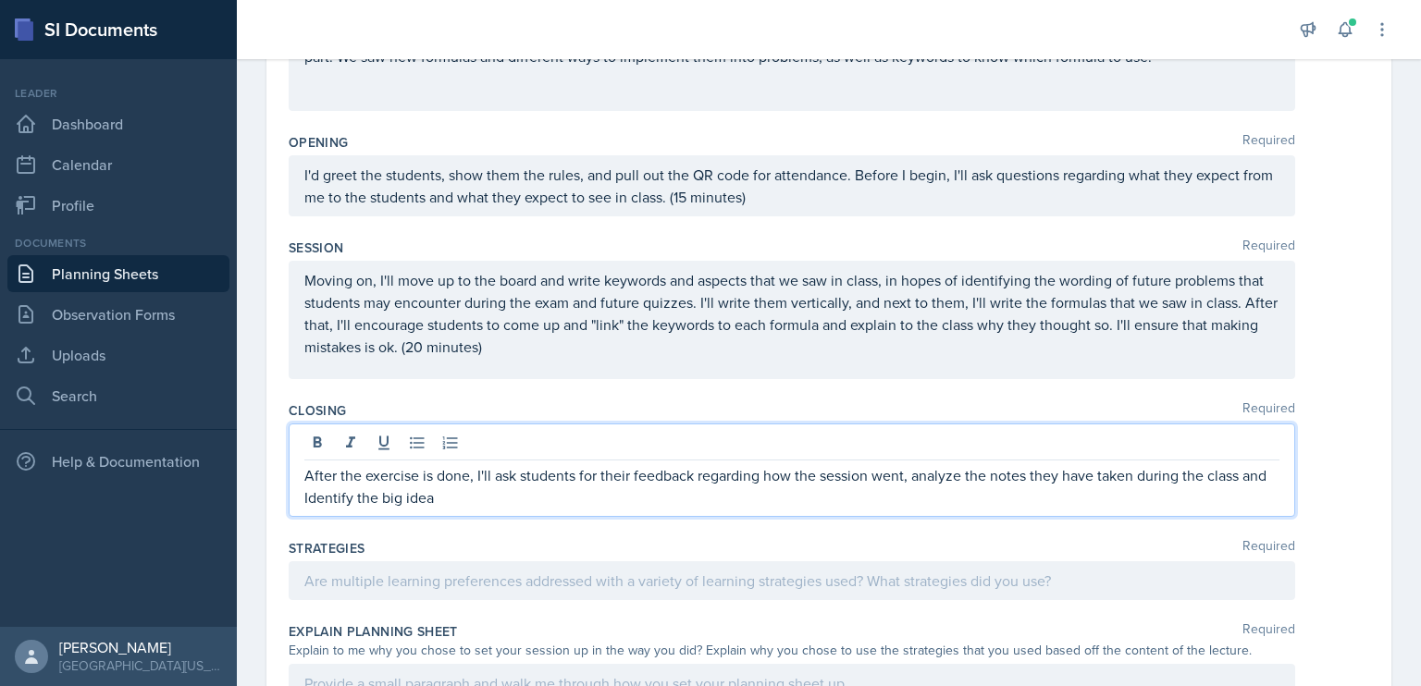
click at [355, 539] on label "Strategies" at bounding box center [327, 548] width 77 height 19
click at [501, 496] on p "After the exercise is done, I'll ask students for their feedback regarding how …" at bounding box center [791, 486] width 975 height 44
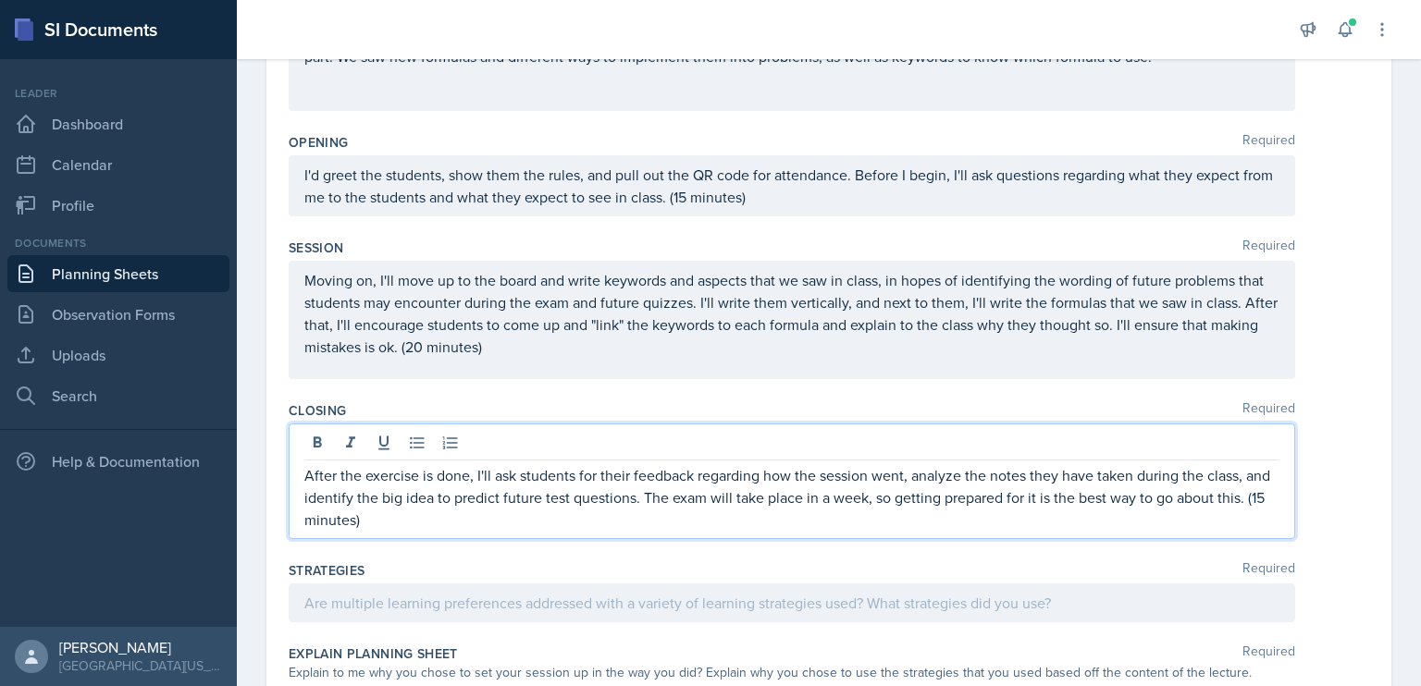
scroll to position [492, 0]
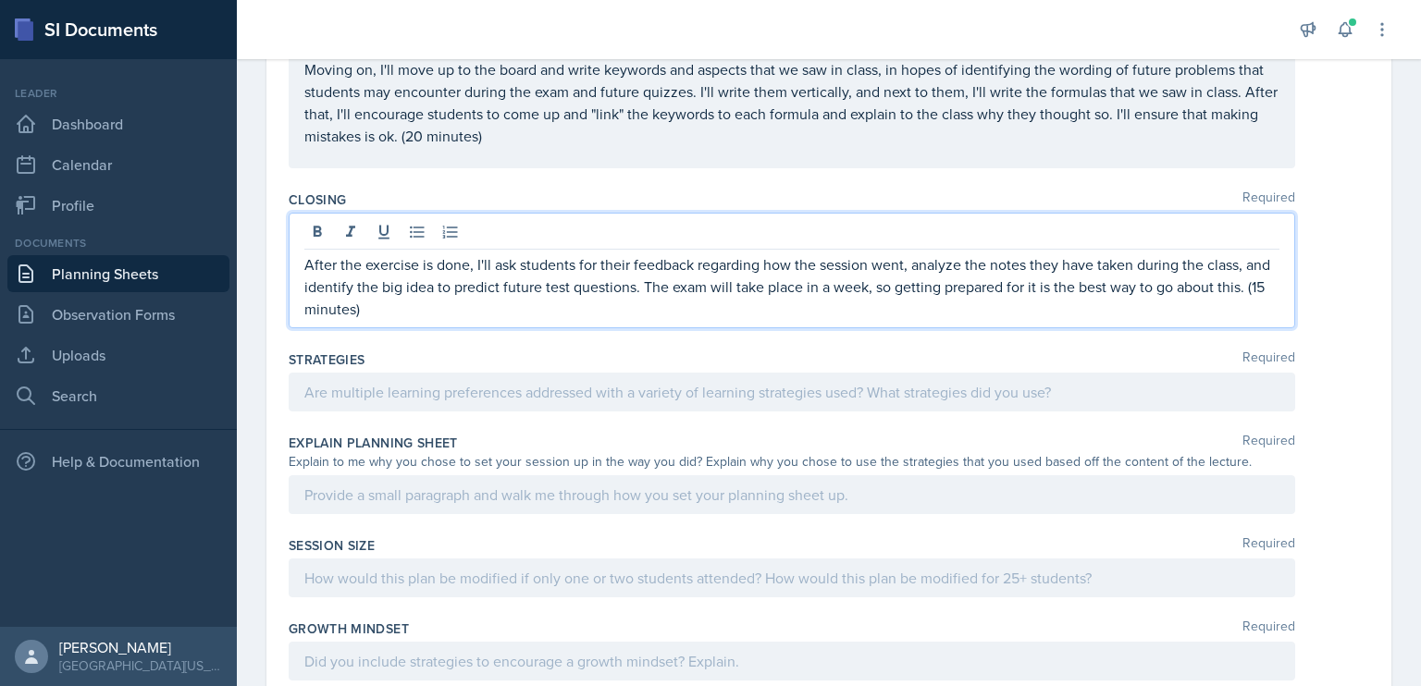
click at [458, 397] on p at bounding box center [791, 392] width 975 height 22
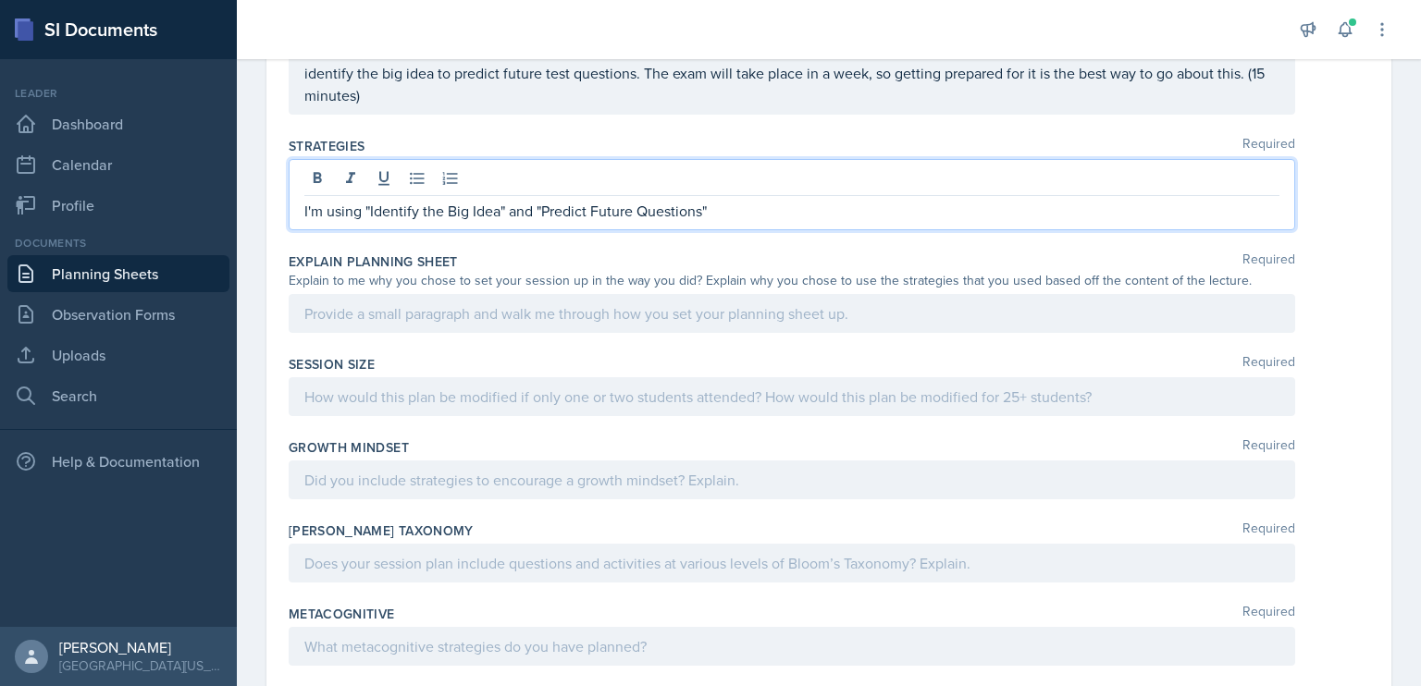
scroll to position [687, 0]
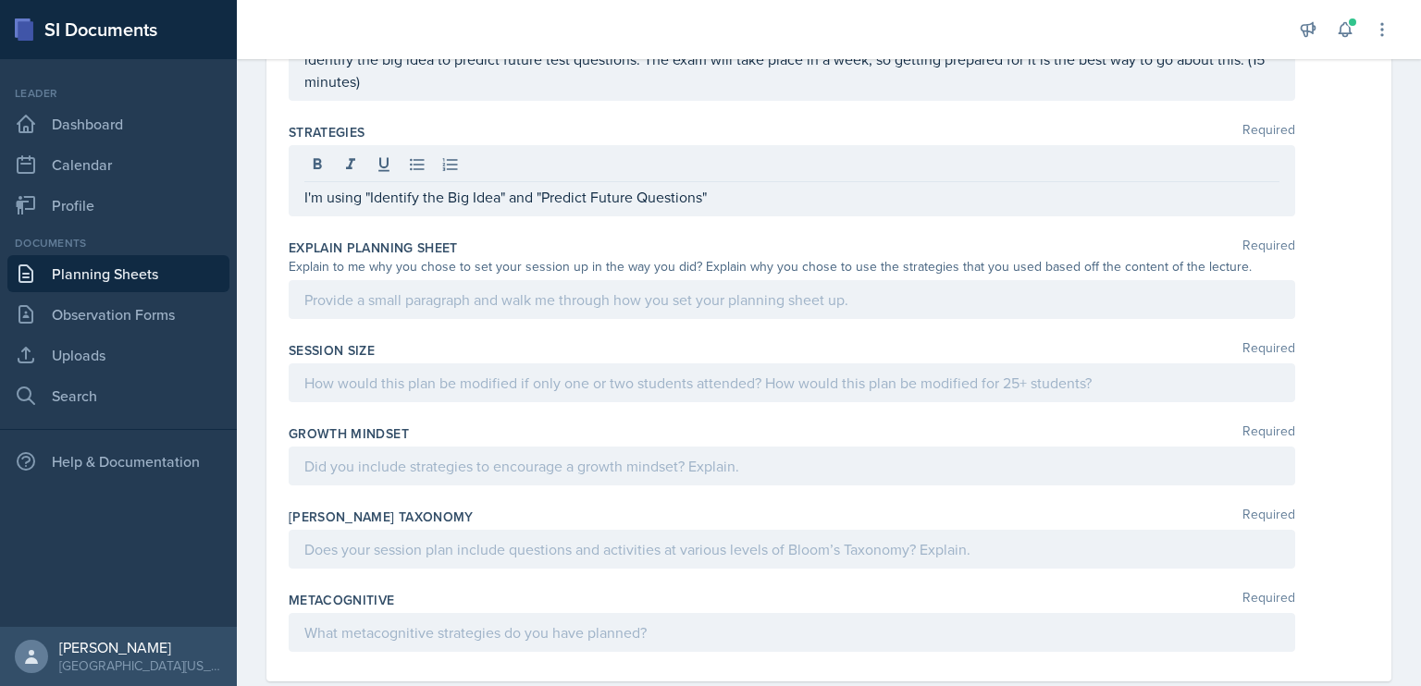
click at [493, 311] on div at bounding box center [792, 299] width 1007 height 39
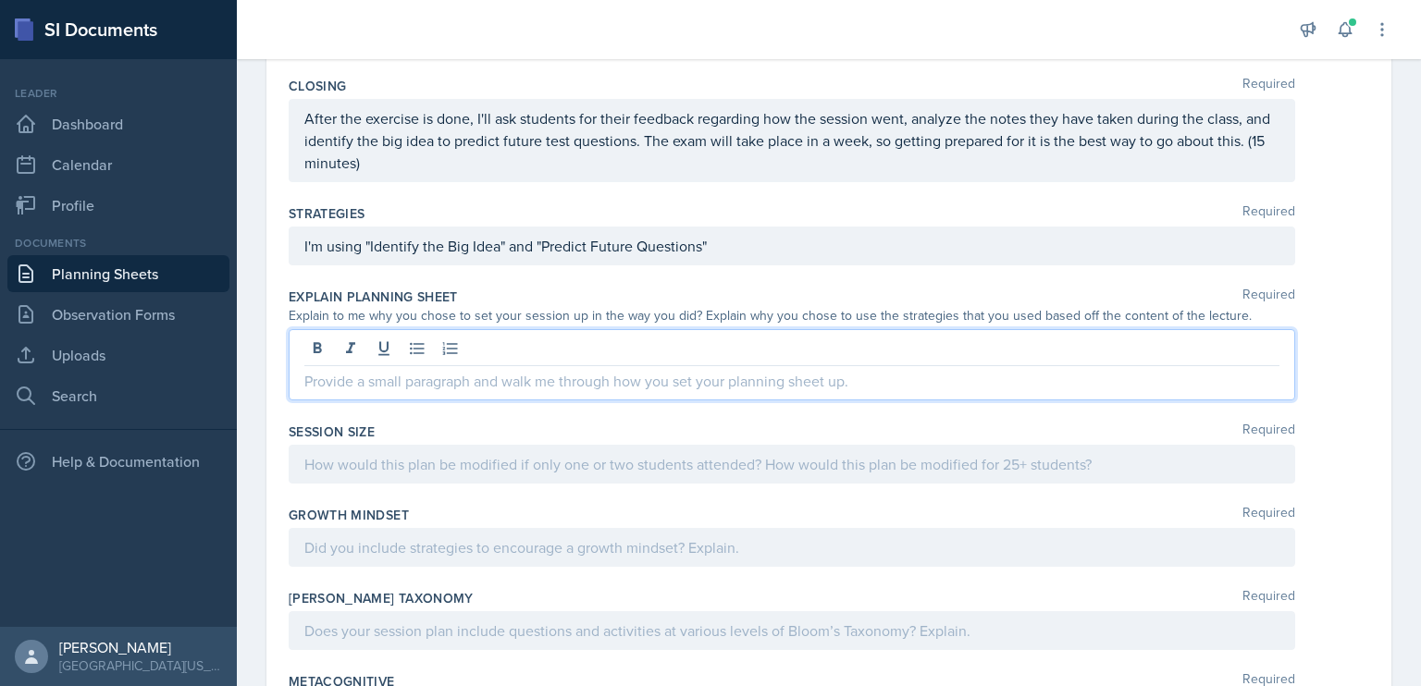
scroll to position [723, 0]
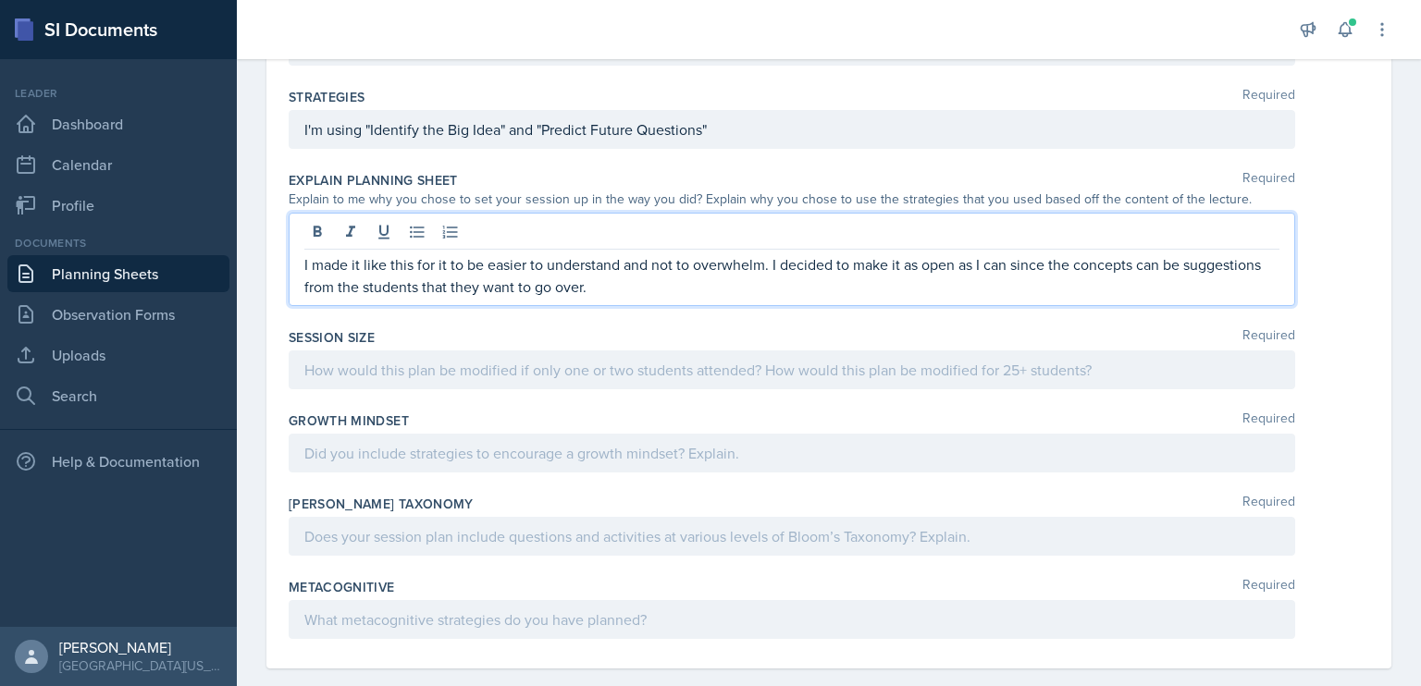
click at [562, 372] on div at bounding box center [792, 370] width 1007 height 39
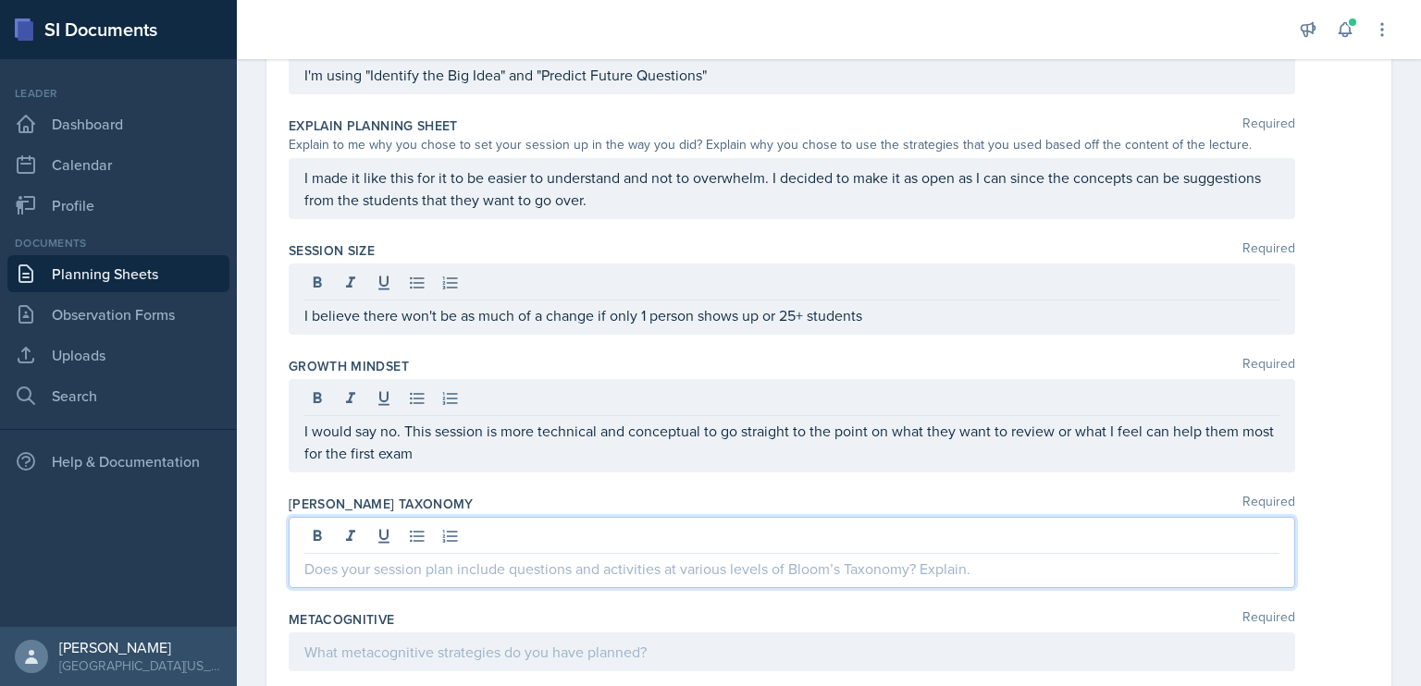
scroll to position [832, 0]
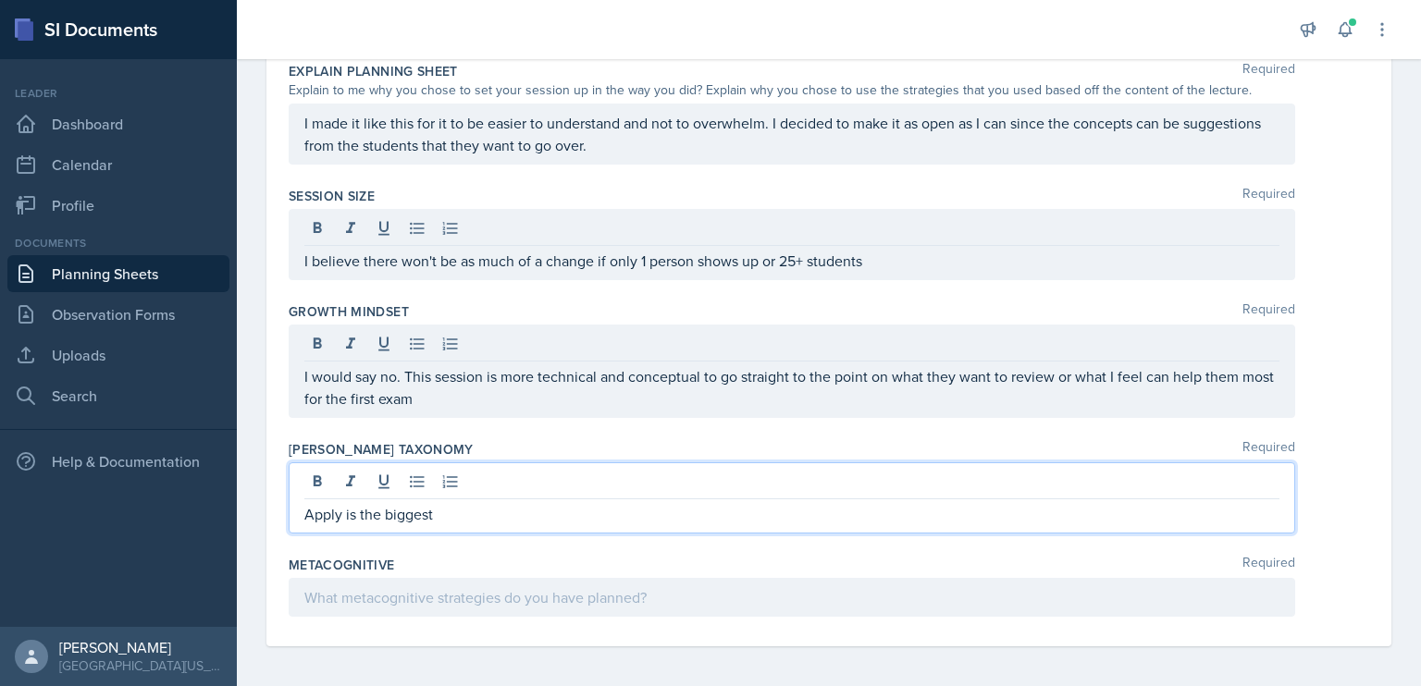
drag, startPoint x: 471, startPoint y: 517, endPoint x: 300, endPoint y: 517, distance: 171.1
click at [300, 517] on div "Apply is the biggest" at bounding box center [792, 498] width 1007 height 71
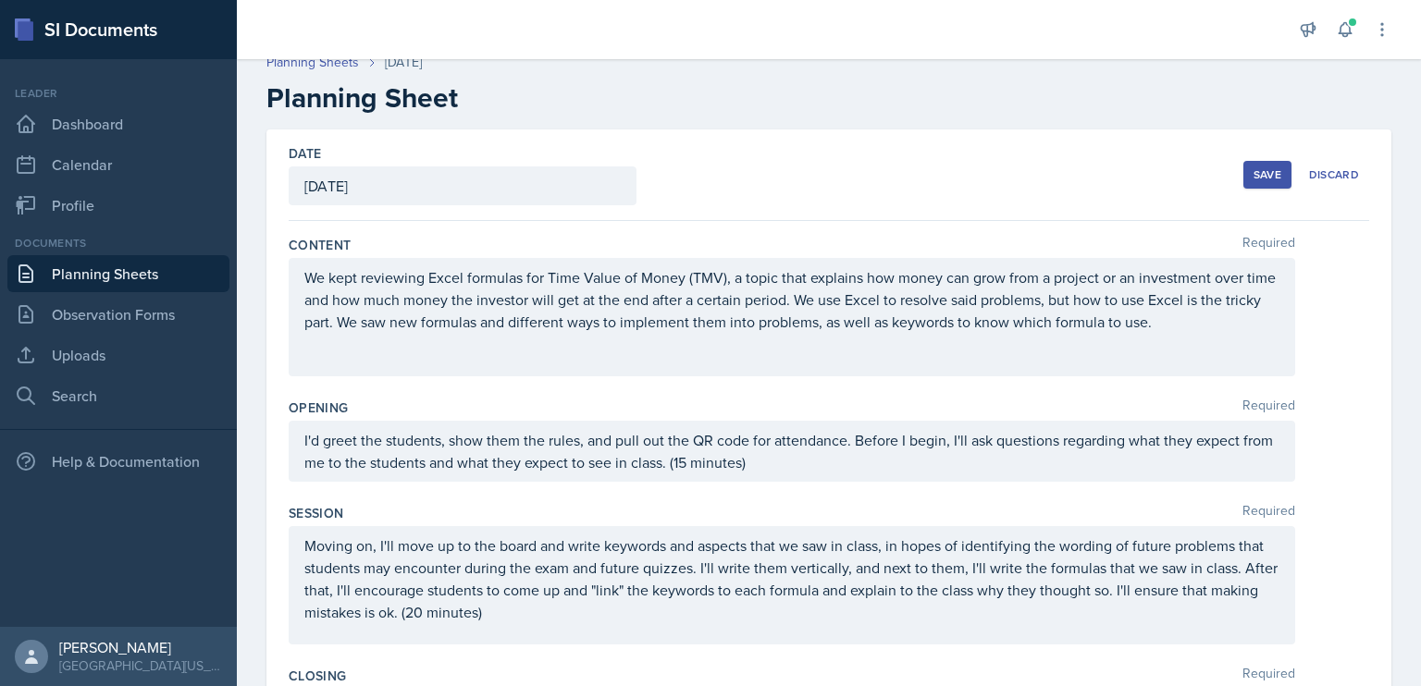
scroll to position [0, 0]
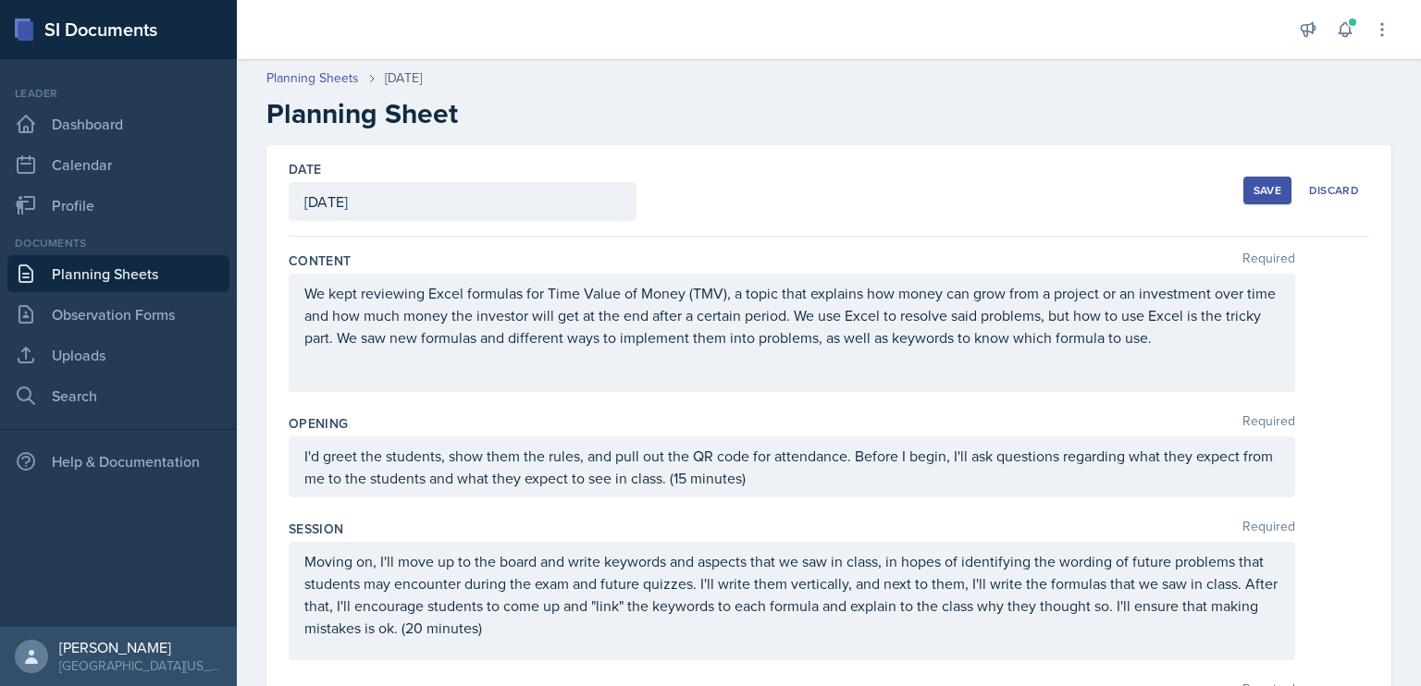
click at [960, 180] on div "Date [DATE] [DATE] 31 1 2 3 4 5 6 7 8 9 10 11 12 13 14 15 16 17 18 19 20 21 22 …" at bounding box center [829, 191] width 1081 height 92
click at [1270, 200] on button "Save" at bounding box center [1267, 191] width 48 height 28
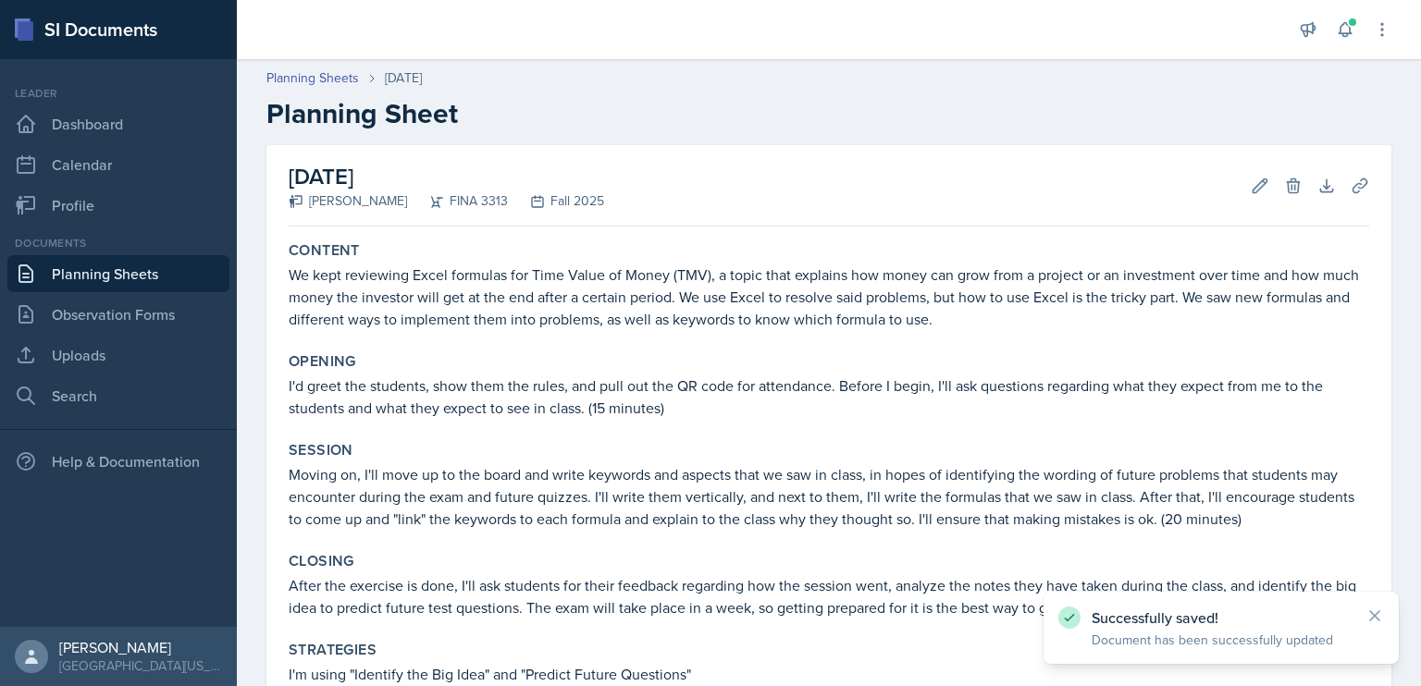
scroll to position [522, 0]
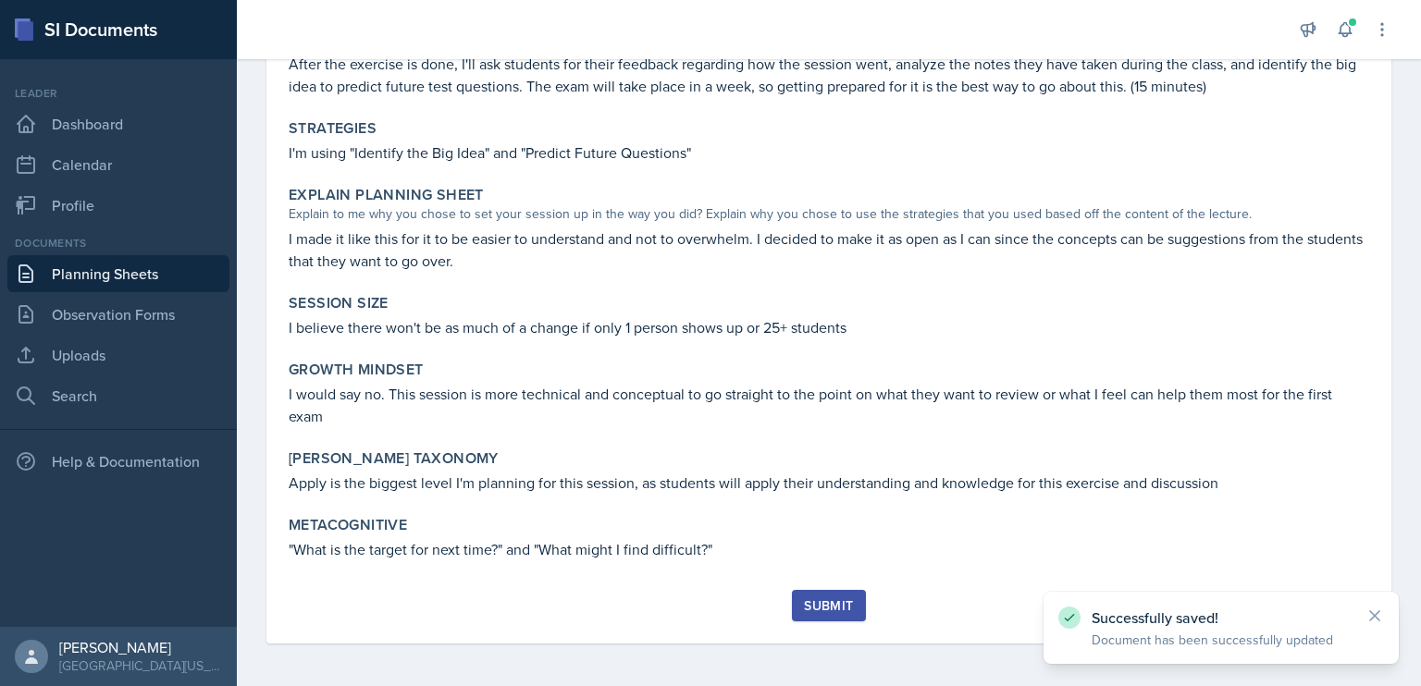
click at [811, 611] on div "Submit" at bounding box center [828, 606] width 49 height 15
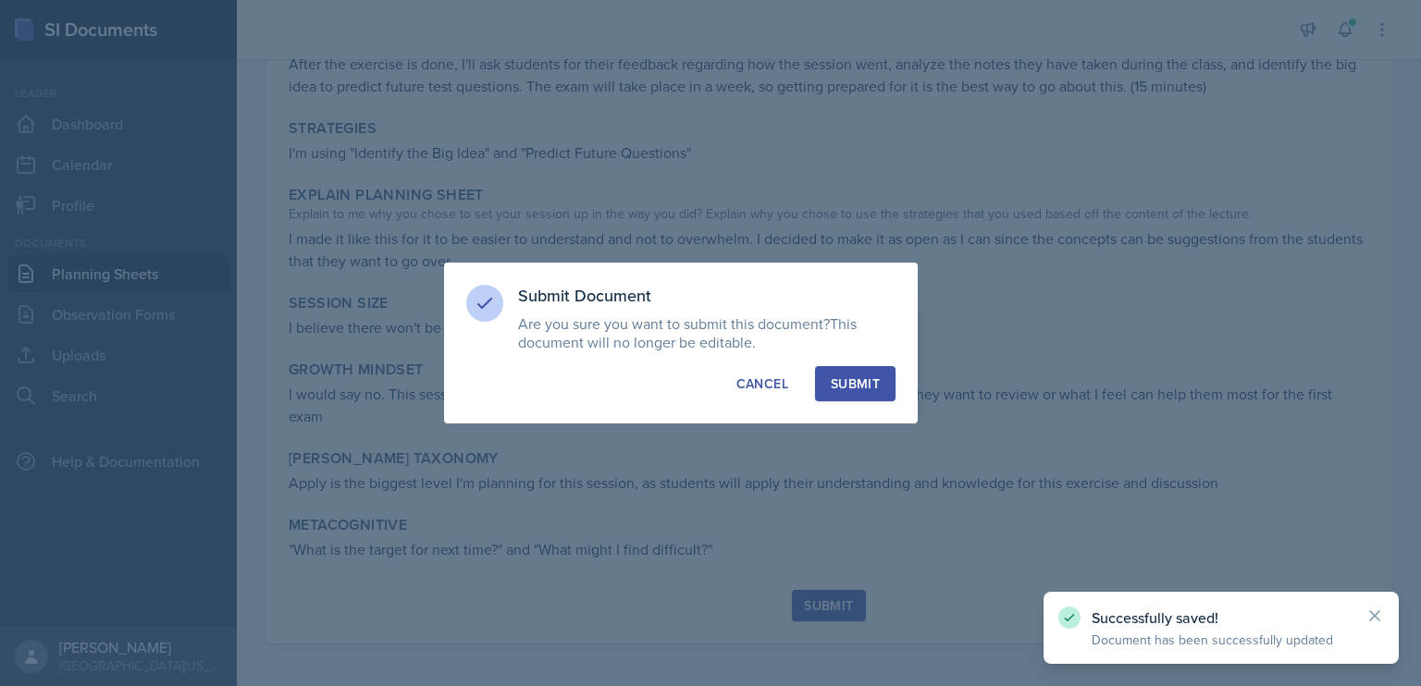
click at [859, 388] on div "Submit" at bounding box center [855, 384] width 49 height 19
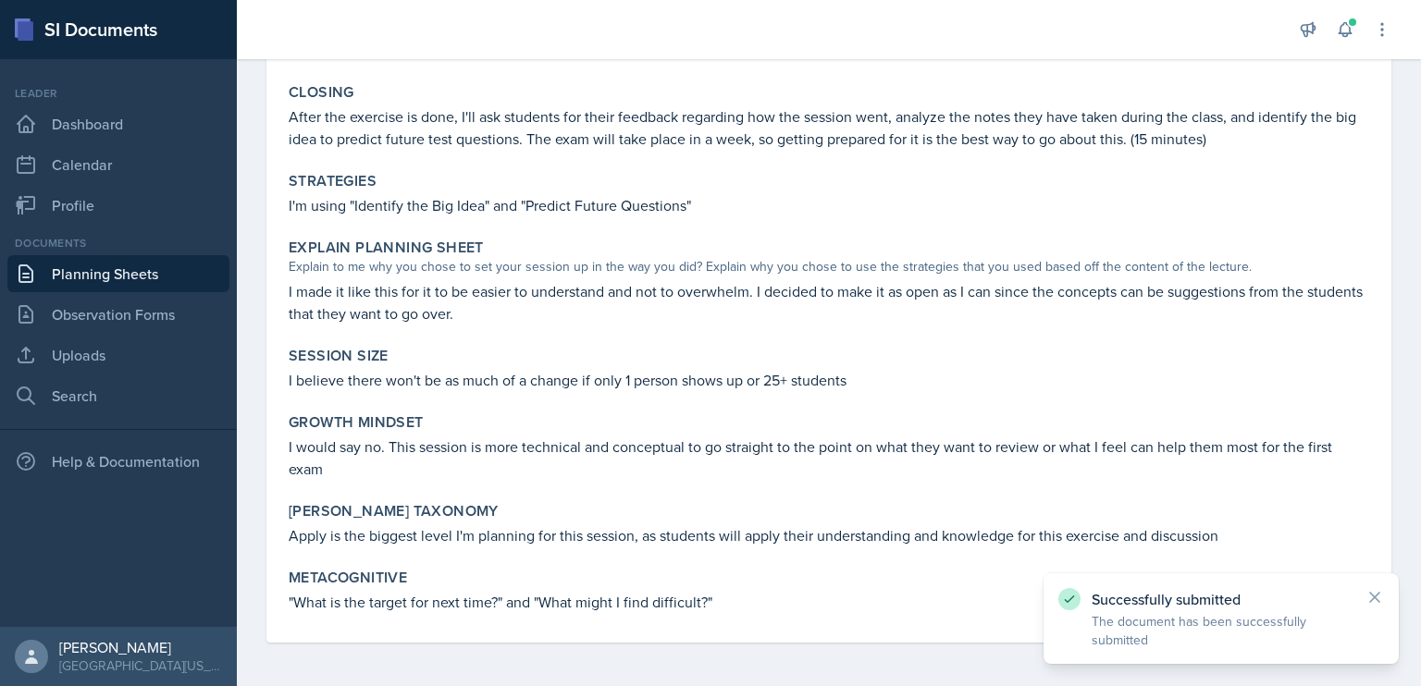
scroll to position [0, 0]
